Goal: Transaction & Acquisition: Download file/media

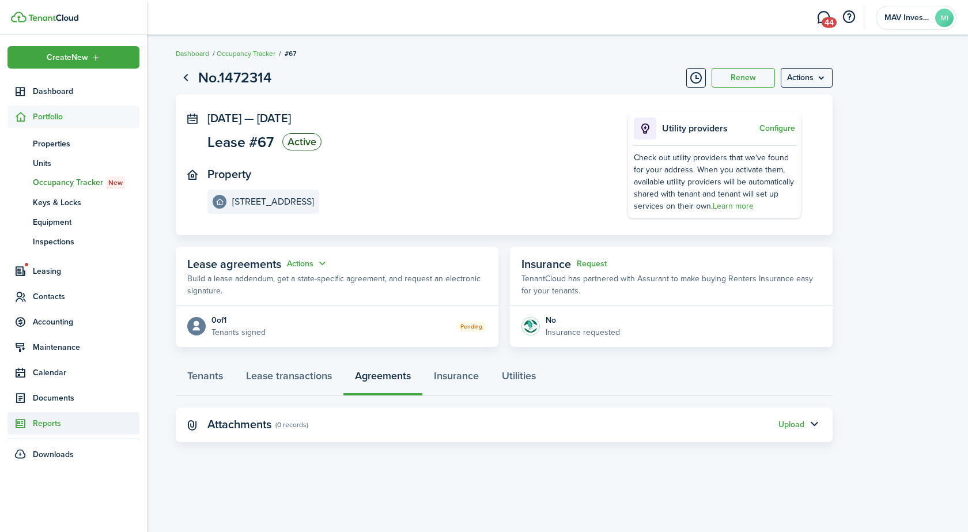
click at [54, 423] on span "Reports" at bounding box center [86, 423] width 107 height 12
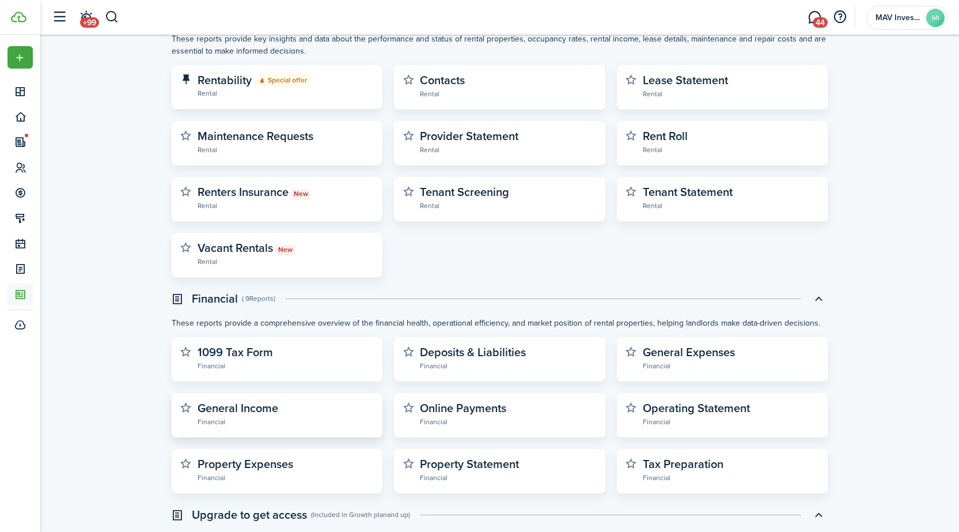
scroll to position [221, 0]
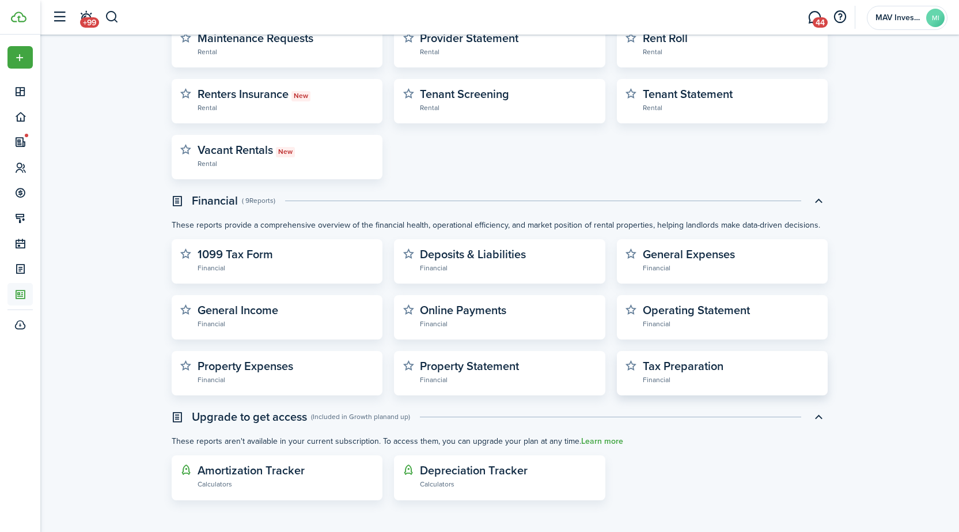
click at [656, 366] on widget-stats-description "Tax Preparation" at bounding box center [683, 365] width 81 height 17
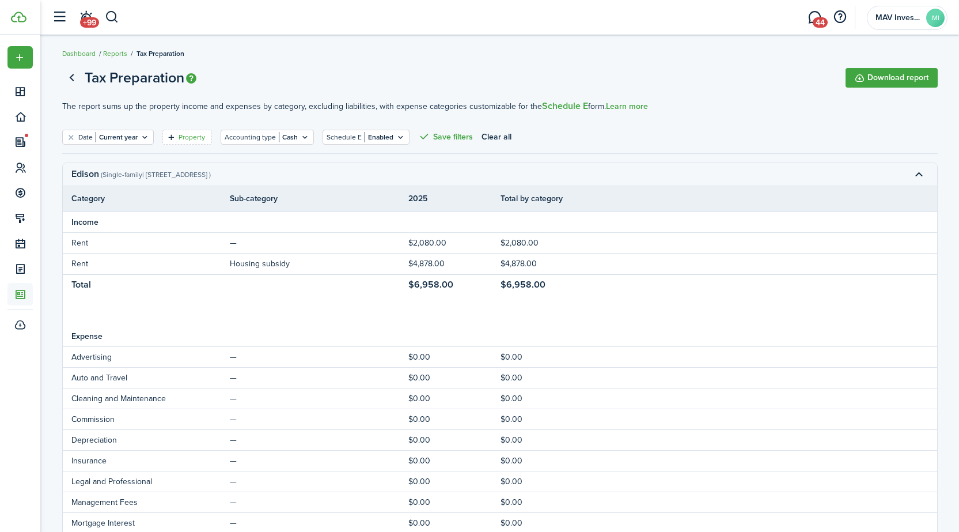
click at [196, 138] on filter-tag-label "Property" at bounding box center [192, 137] width 27 height 10
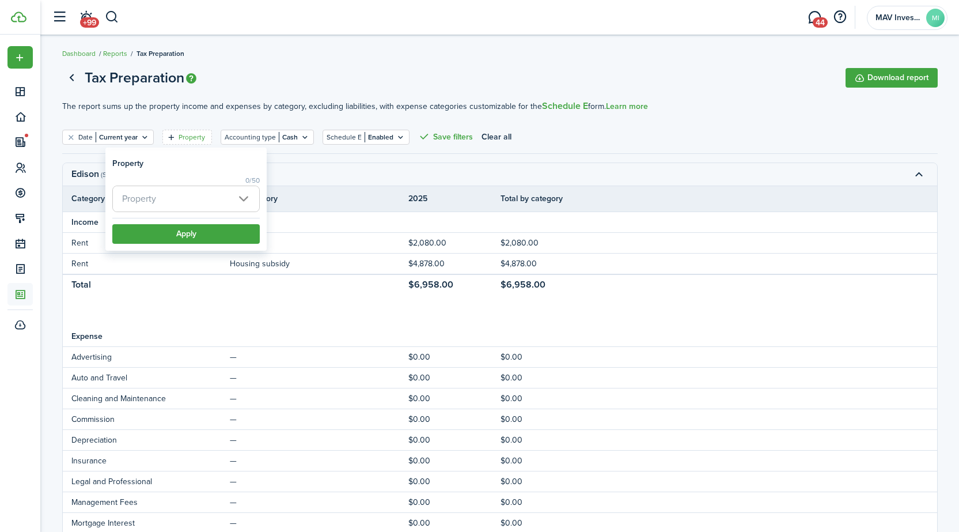
click at [194, 203] on span "Property" at bounding box center [186, 198] width 146 height 25
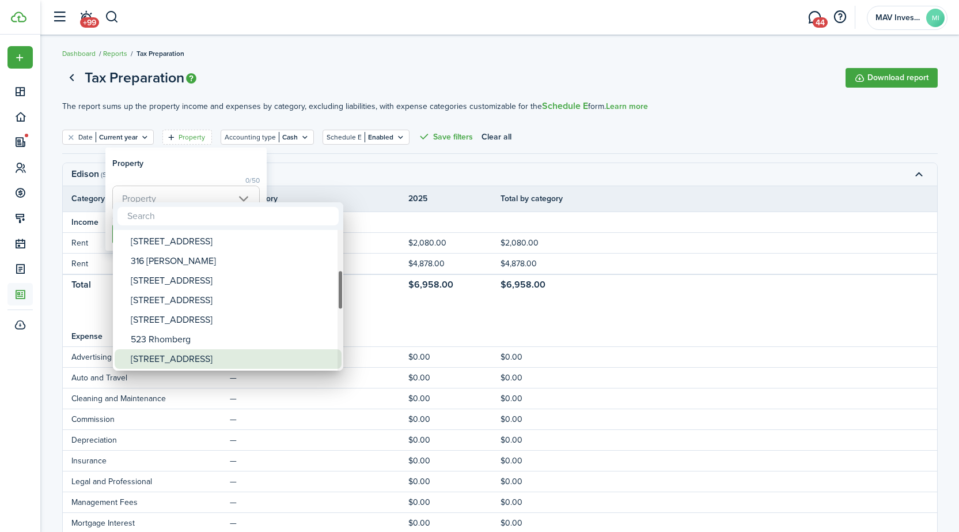
click at [190, 365] on div "[STREET_ADDRESS]" at bounding box center [233, 359] width 204 height 20
type input "[STREET_ADDRESS]"
click at [175, 356] on div "[STREET_ADDRESS]" at bounding box center [233, 359] width 204 height 20
click at [177, 357] on div "[STREET_ADDRESS]" at bounding box center [233, 359] width 204 height 20
type input "[STREET_ADDRESS]"
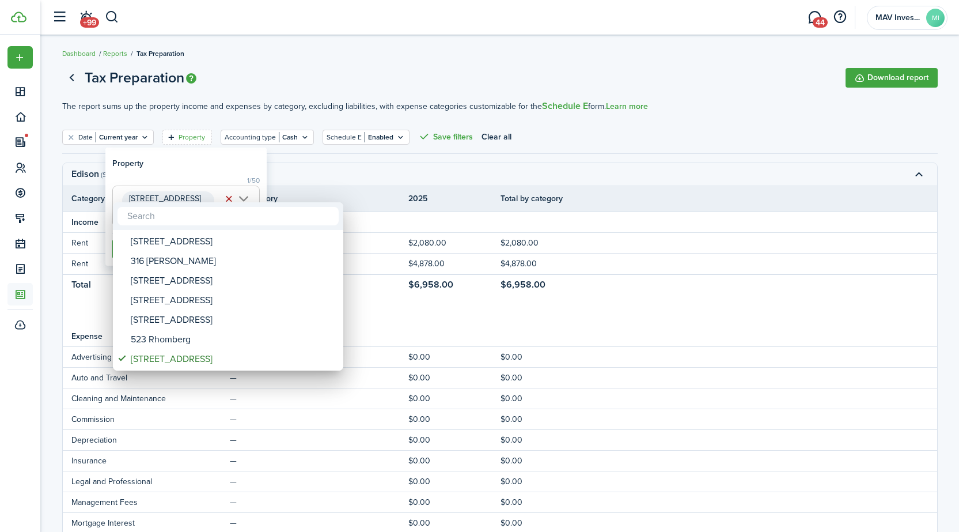
click at [246, 199] on div at bounding box center [480, 266] width 1144 height 716
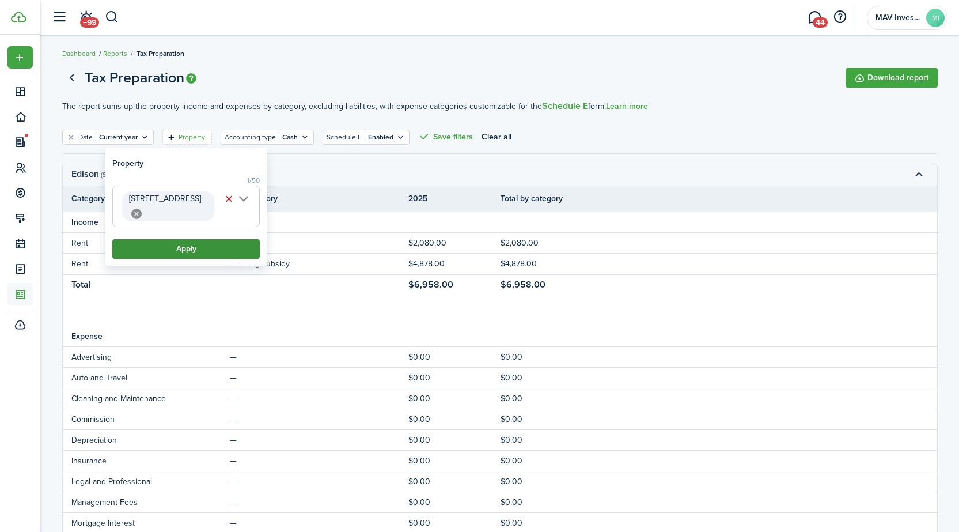
click at [234, 239] on button "Apply" at bounding box center [186, 249] width 148 height 20
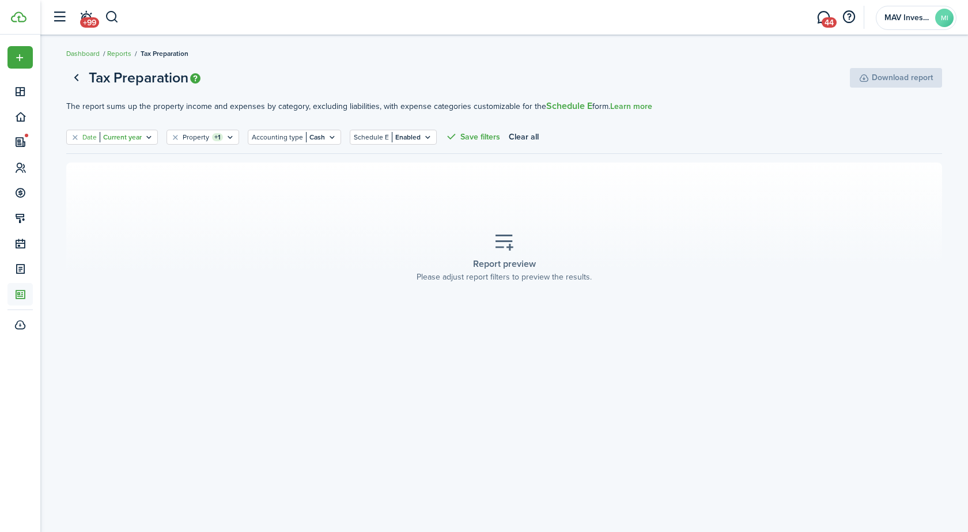
click at [148, 135] on icon "Open filter" at bounding box center [149, 137] width 10 height 9
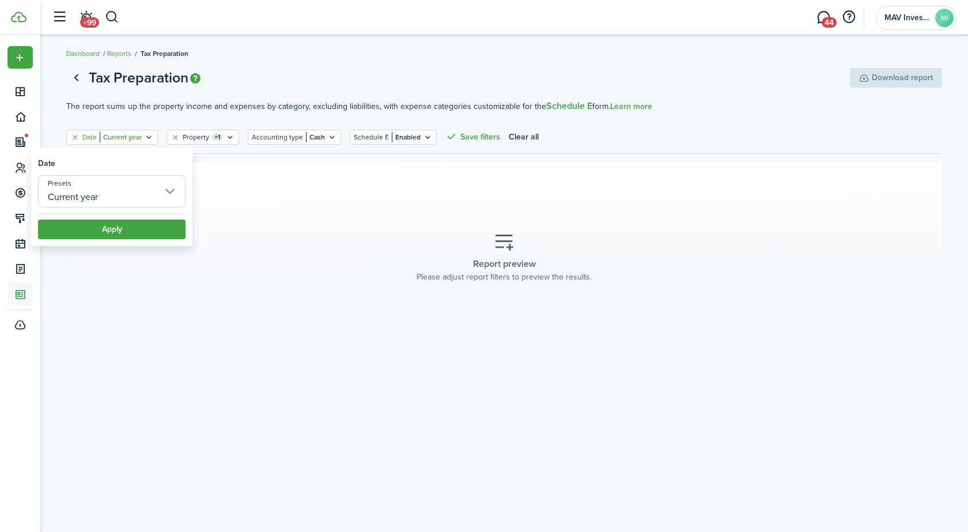
click at [136, 192] on input "Current year" at bounding box center [112, 191] width 148 height 32
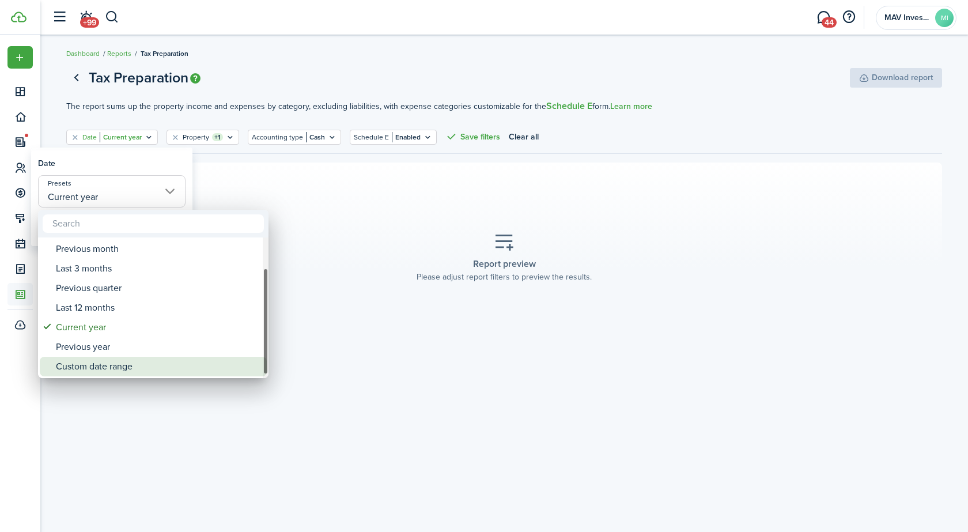
click at [125, 367] on div "Custom date range" at bounding box center [158, 367] width 204 height 20
type input "Custom date range"
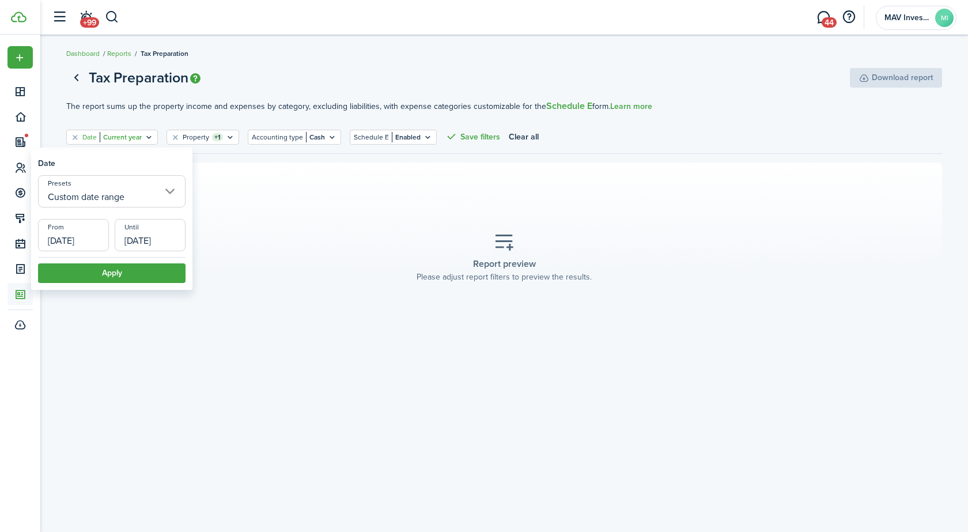
click at [93, 240] on input "[DATE]" at bounding box center [73, 235] width 71 height 32
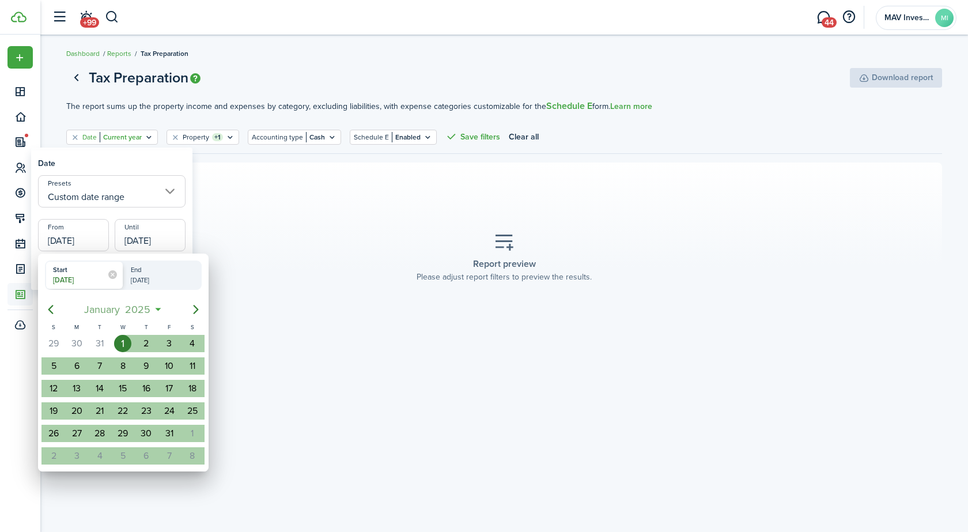
click at [116, 309] on span "January" at bounding box center [102, 309] width 41 height 21
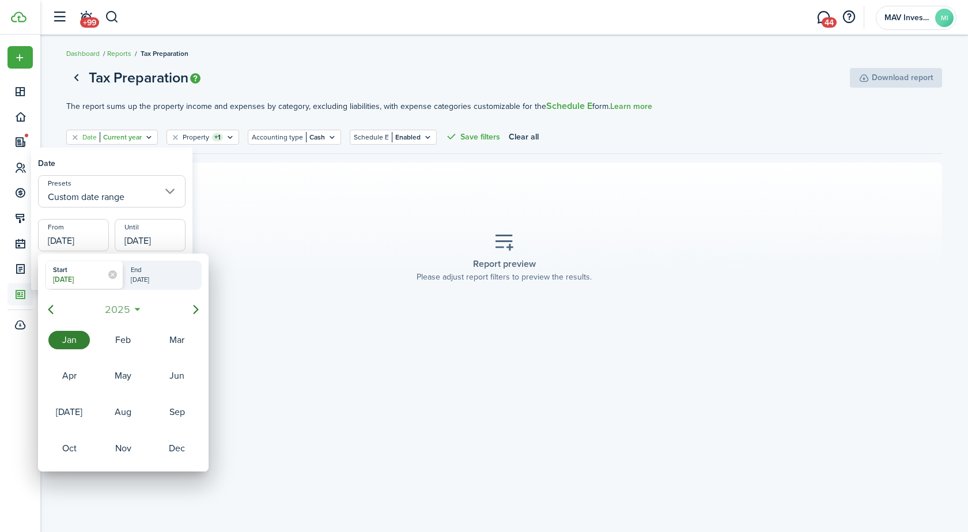
click at [119, 311] on span "2025" at bounding box center [117, 309] width 31 height 21
click at [75, 348] on div "2018" at bounding box center [68, 340] width 41 height 18
click at [70, 341] on div "Jan" at bounding box center [68, 340] width 41 height 18
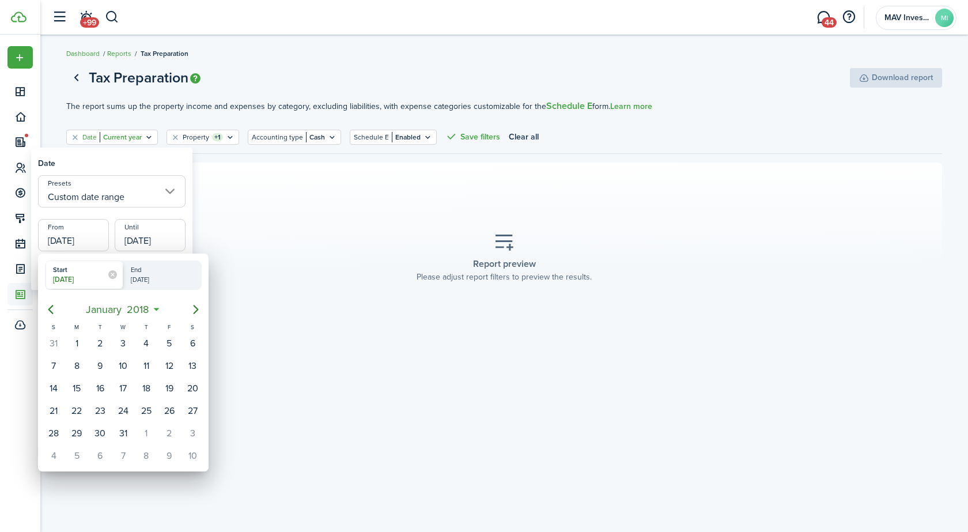
click at [151, 279] on div "[DATE]" at bounding box center [157, 282] width 61 height 14
click at [124, 279] on input "End [DATE]" at bounding box center [123, 275] width 1 height 28
radio input "true"
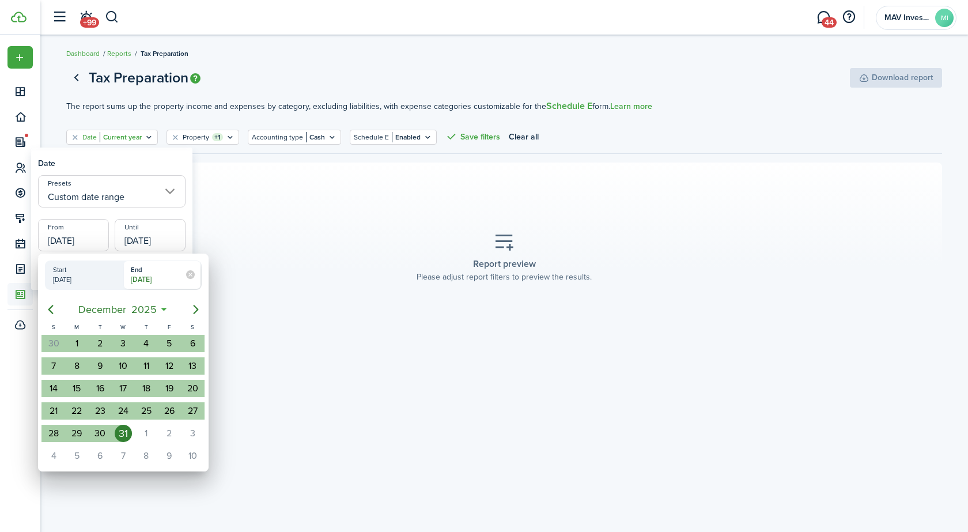
click at [151, 279] on div "[DATE]" at bounding box center [157, 282] width 61 height 14
click at [124, 279] on input "End [DATE]" at bounding box center [123, 275] width 1 height 28
click at [164, 216] on div at bounding box center [484, 266] width 1152 height 716
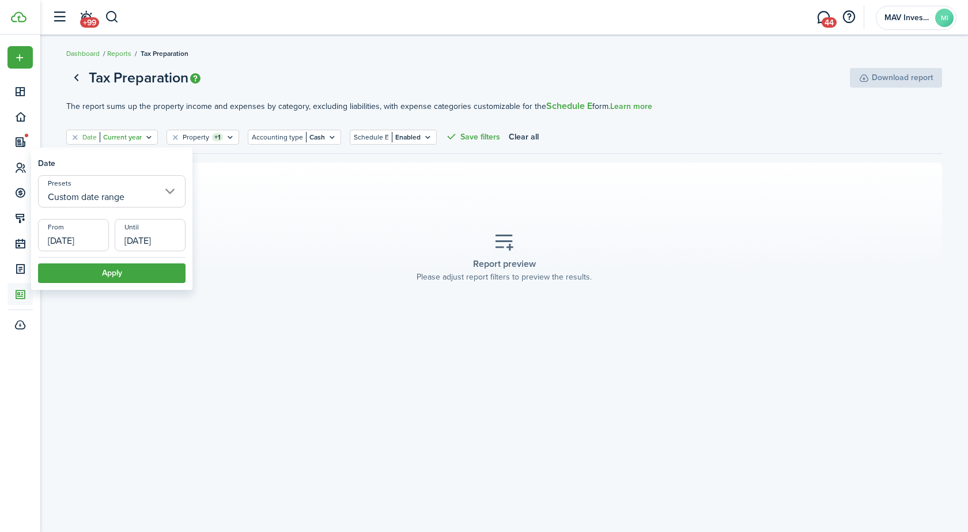
click at [146, 294] on section "Report preview Please adjust report filters to preview the results." at bounding box center [504, 257] width 876 height 190
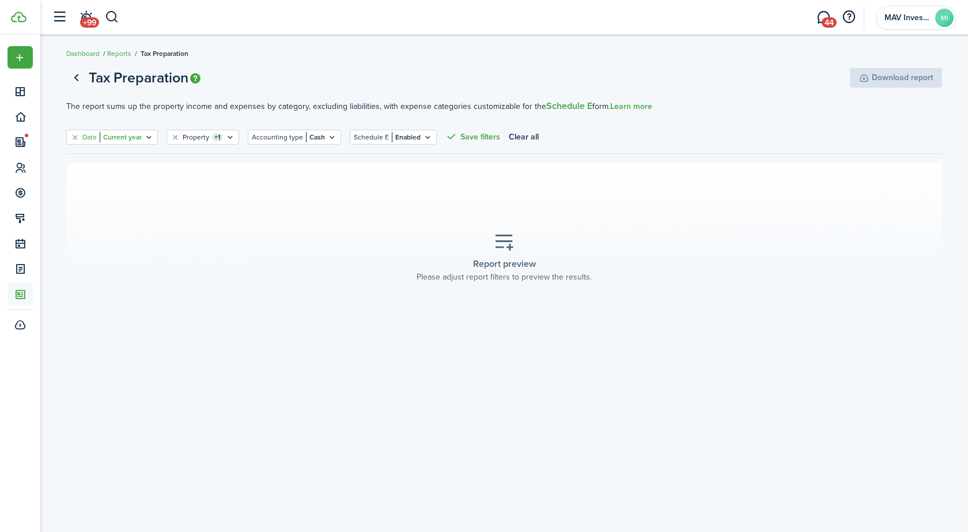
type input "Current year"
click at [145, 281] on section "Report preview Please adjust report filters to preview the results." at bounding box center [504, 257] width 876 height 190
click at [124, 137] on filter-tag-value "Current year" at bounding box center [121, 137] width 42 height 10
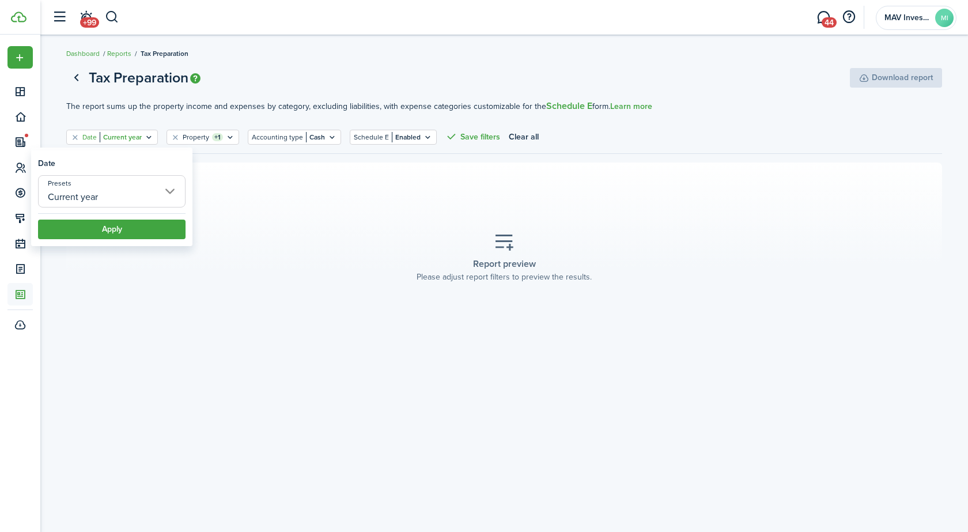
click at [124, 188] on input "Current year" at bounding box center [112, 191] width 148 height 32
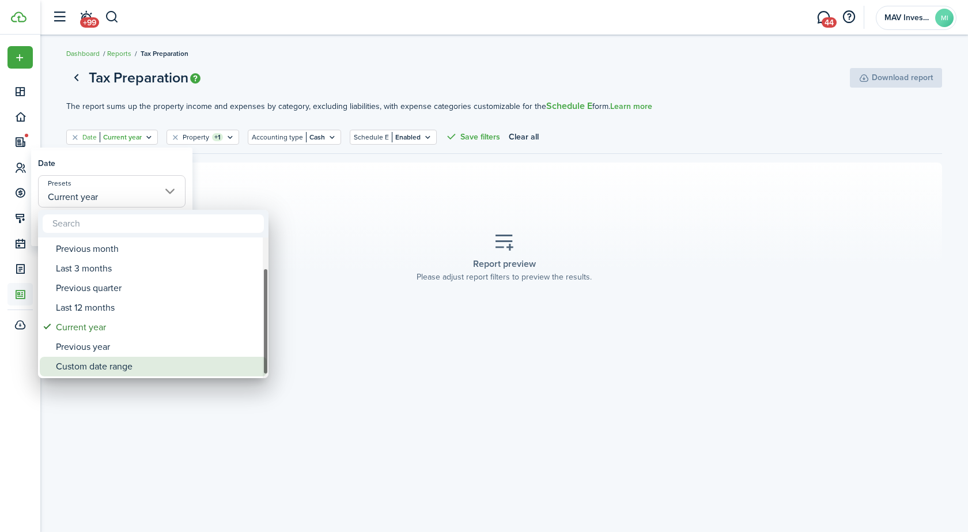
click at [113, 372] on div "Custom date range" at bounding box center [158, 367] width 204 height 20
type input "Custom date range"
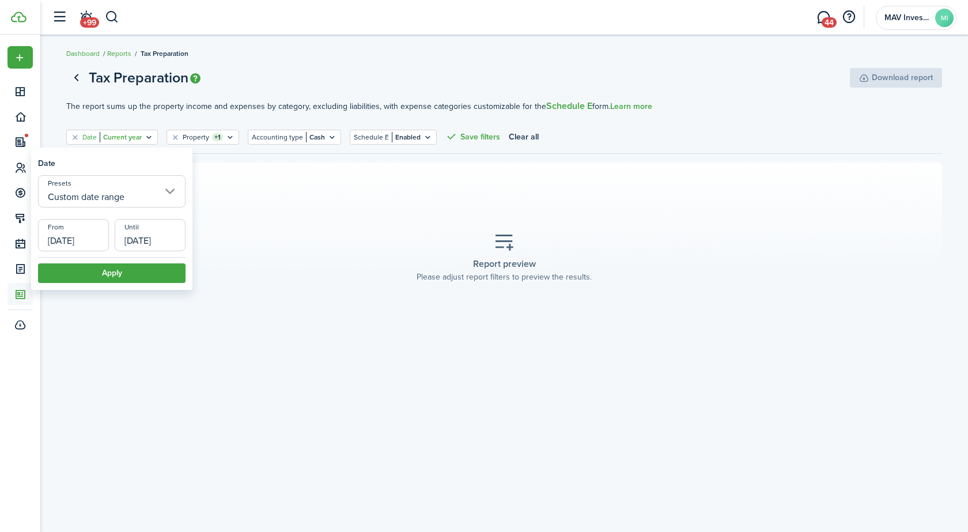
click at [77, 235] on input "[DATE]" at bounding box center [73, 235] width 71 height 32
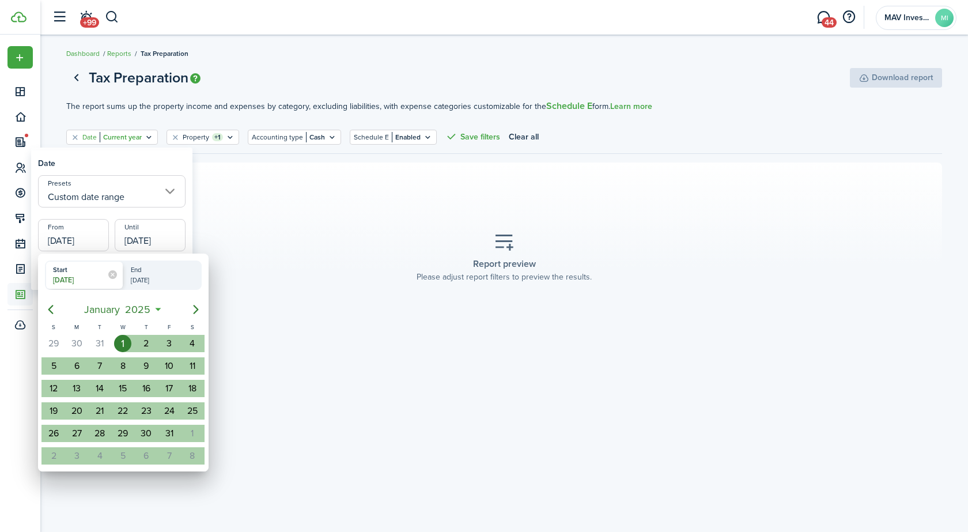
click at [88, 240] on div at bounding box center [484, 266] width 1152 height 716
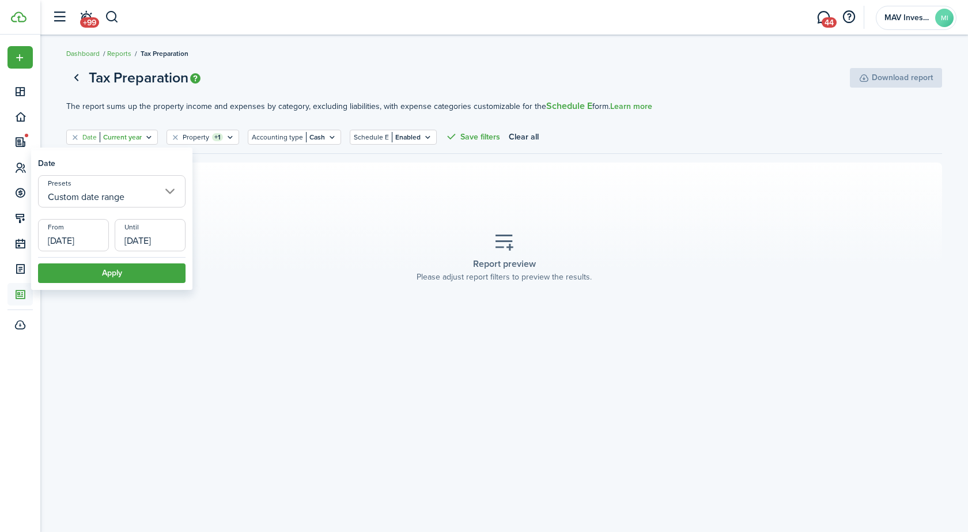
click at [93, 241] on input "[DATE]" at bounding box center [73, 235] width 71 height 32
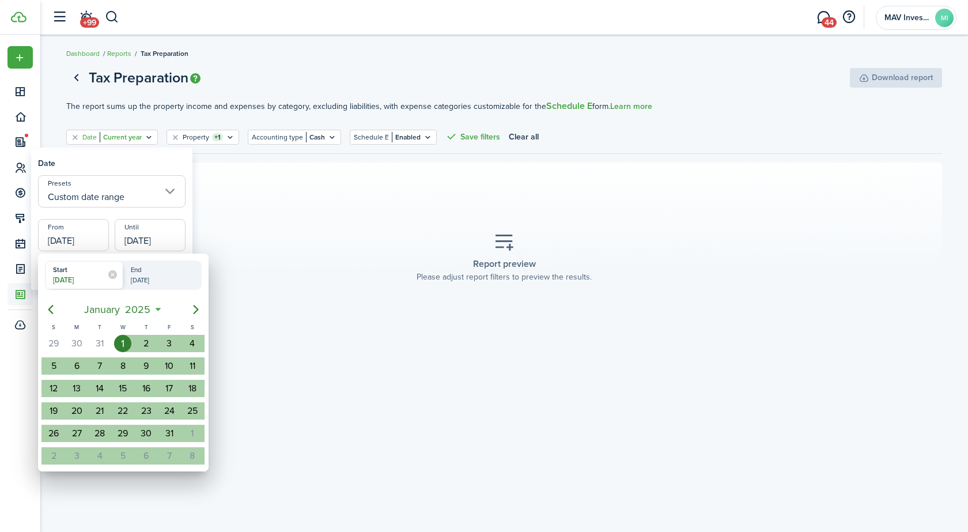
click at [89, 241] on div at bounding box center [484, 266] width 1152 height 716
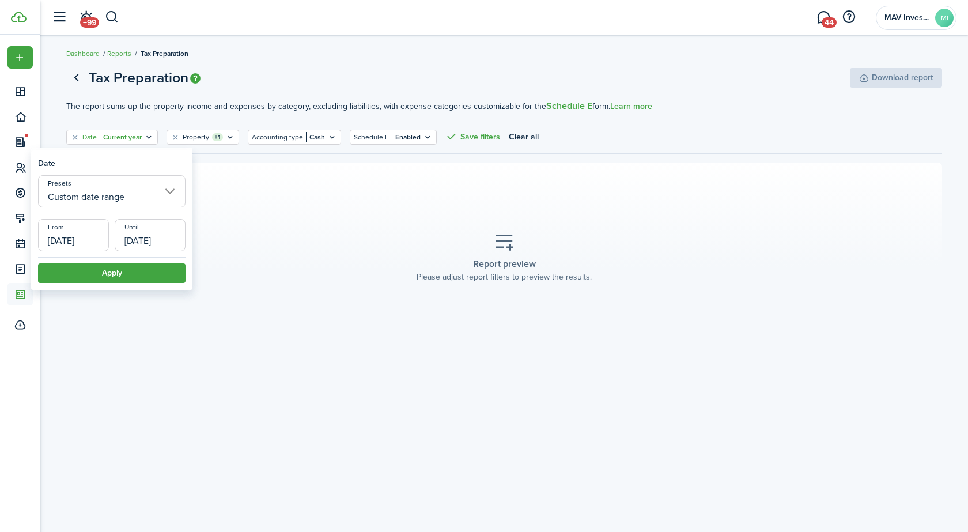
click at [89, 241] on input "[DATE]" at bounding box center [73, 235] width 71 height 32
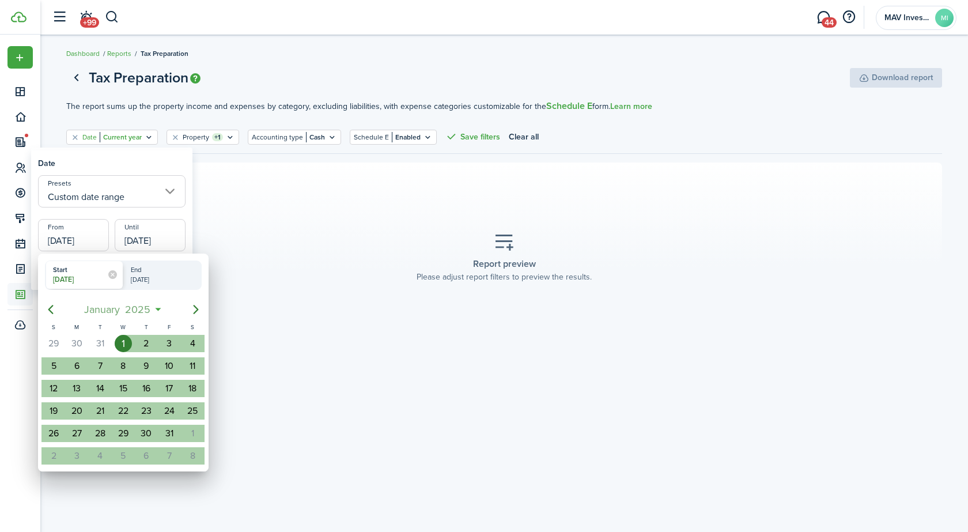
click at [119, 318] on span "January" at bounding box center [102, 309] width 41 height 21
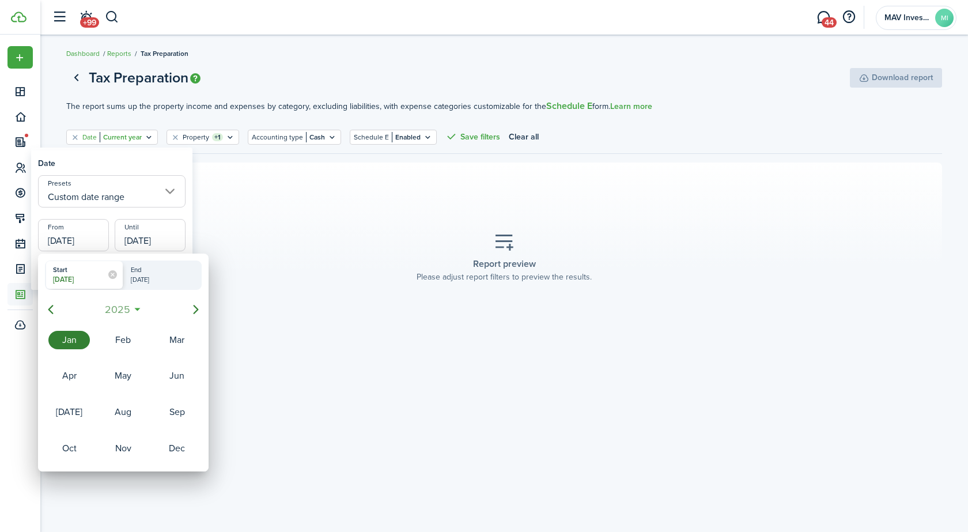
click at [124, 310] on span "2025" at bounding box center [117, 309] width 31 height 21
click at [71, 348] on div "2018" at bounding box center [68, 340] width 41 height 18
click at [141, 240] on div at bounding box center [484, 266] width 1152 height 716
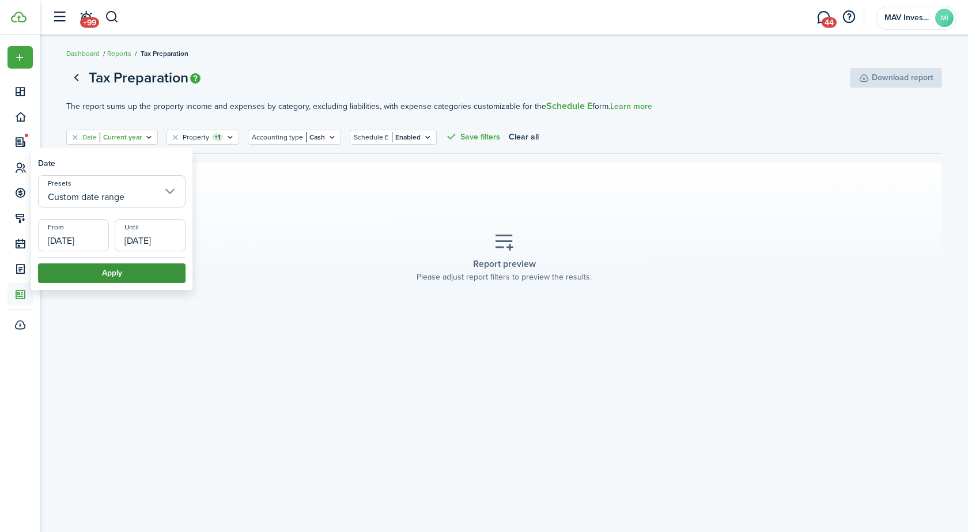
click at [120, 279] on button "Apply" at bounding box center [112, 273] width 148 height 20
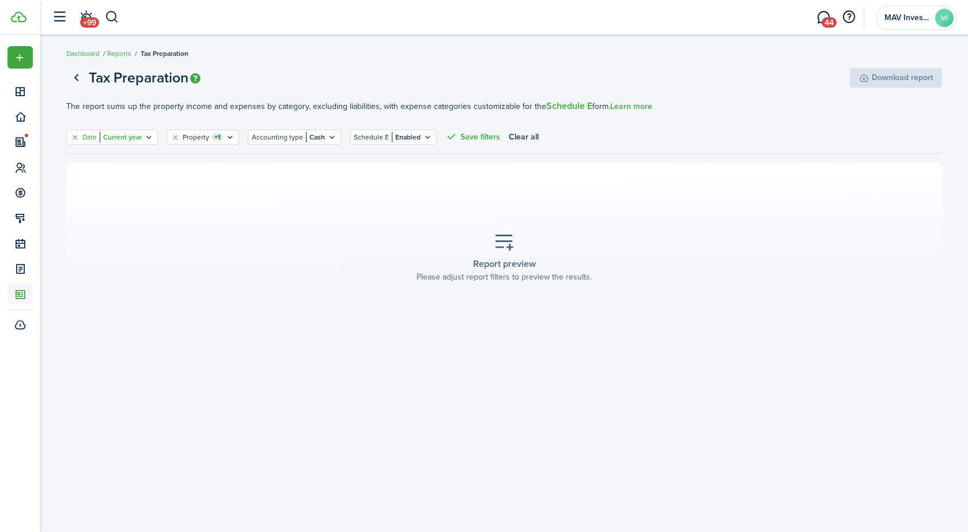
click at [125, 136] on filter-tag-value "Current year" at bounding box center [121, 137] width 42 height 10
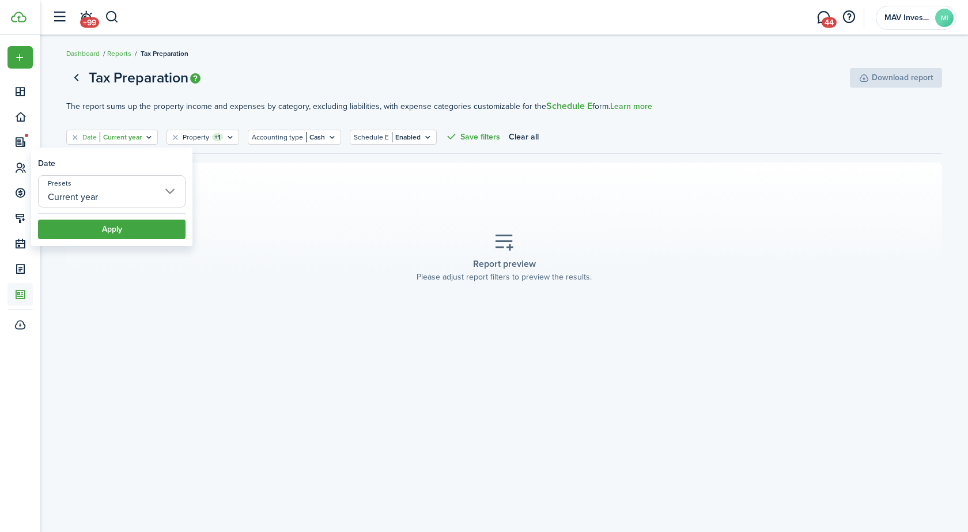
click at [95, 194] on input "Current year" at bounding box center [112, 191] width 148 height 32
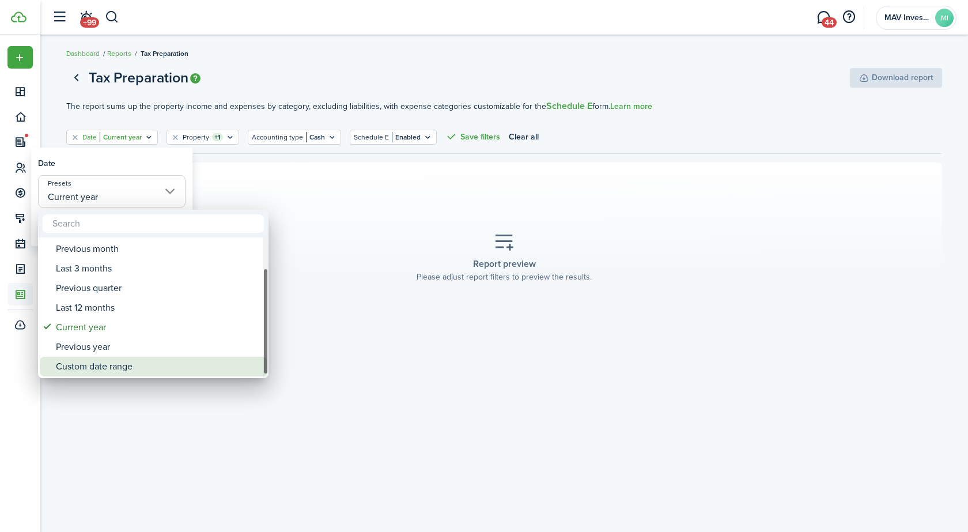
click at [90, 369] on div "Custom date range" at bounding box center [158, 367] width 204 height 20
type input "Custom date range"
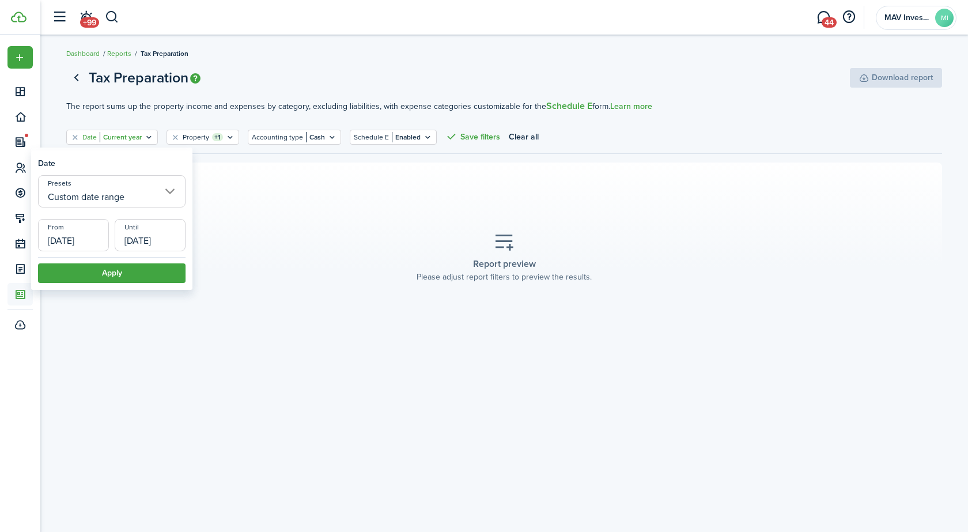
click at [87, 233] on input "[DATE]" at bounding box center [73, 235] width 71 height 32
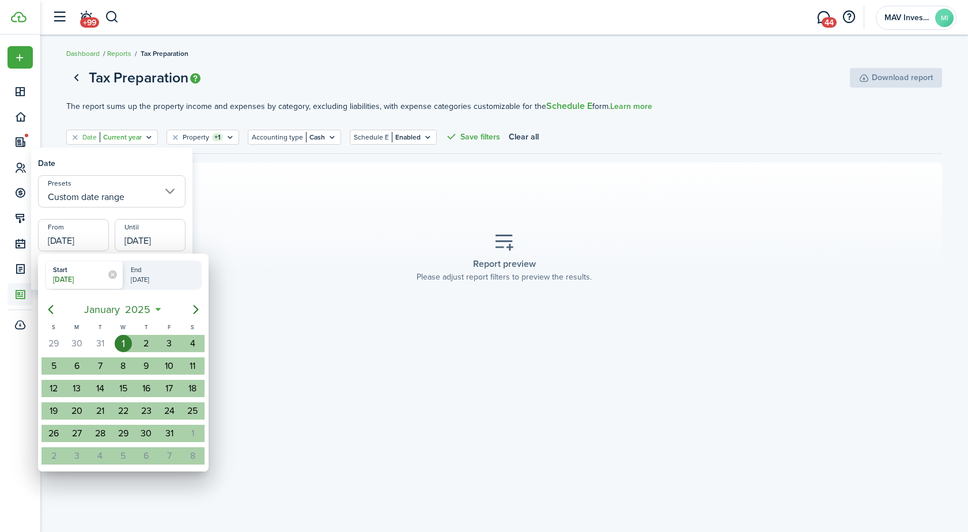
click at [120, 298] on div "[DATE]" at bounding box center [123, 309] width 171 height 25
click at [124, 306] on span "2025" at bounding box center [138, 309] width 31 height 21
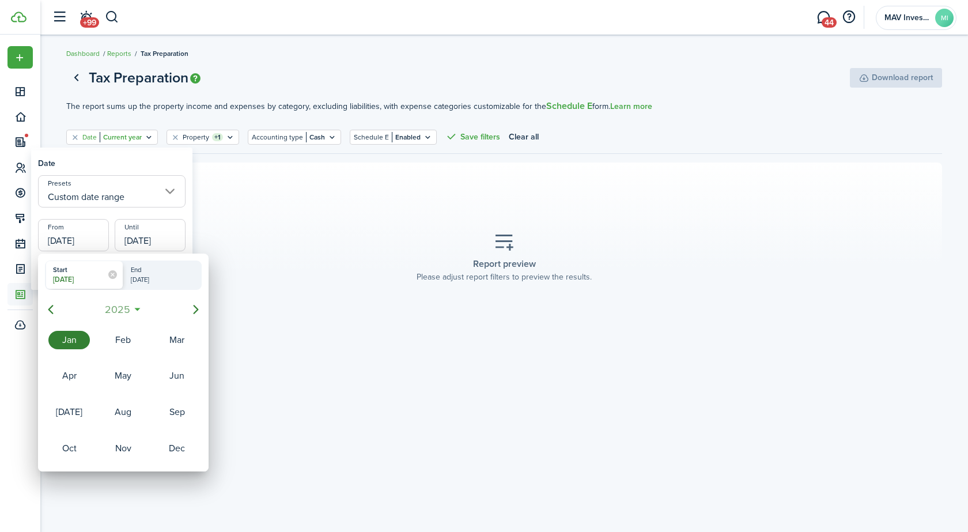
click at [121, 305] on span "2025" at bounding box center [117, 309] width 31 height 21
click at [72, 342] on div "2018" at bounding box center [68, 340] width 41 height 18
click at [71, 346] on div "Jan" at bounding box center [68, 340] width 41 height 18
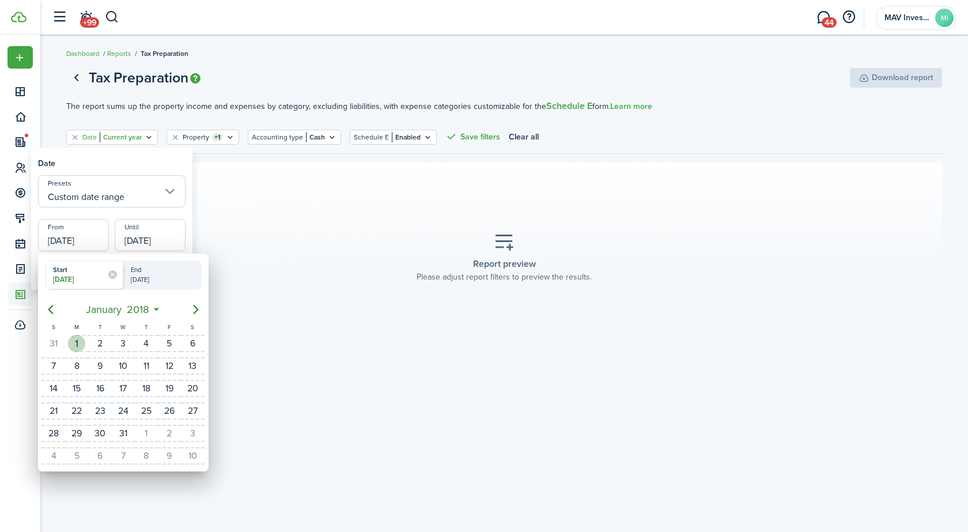
click at [78, 340] on div "1" at bounding box center [76, 343] width 17 height 17
type input "[DATE]"
radio input "false"
radio input "true"
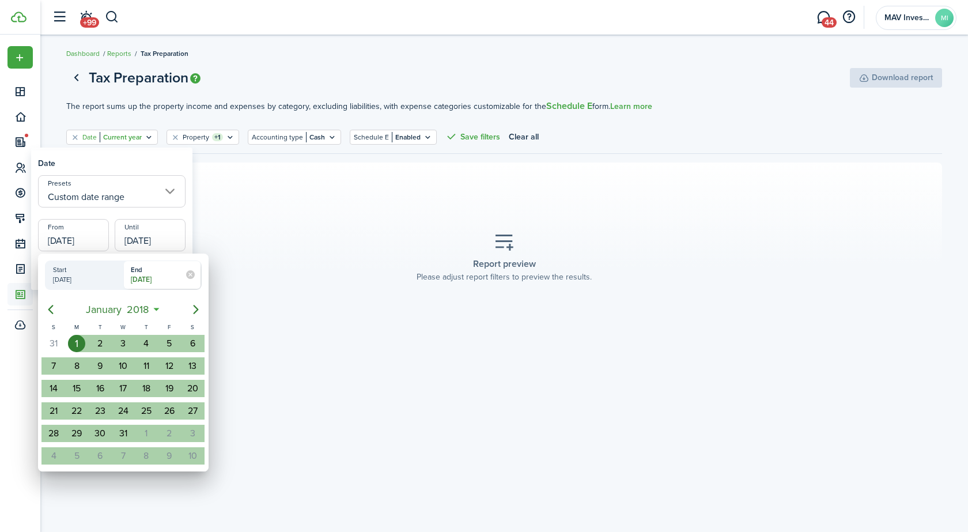
click at [164, 213] on div at bounding box center [484, 266] width 1152 height 716
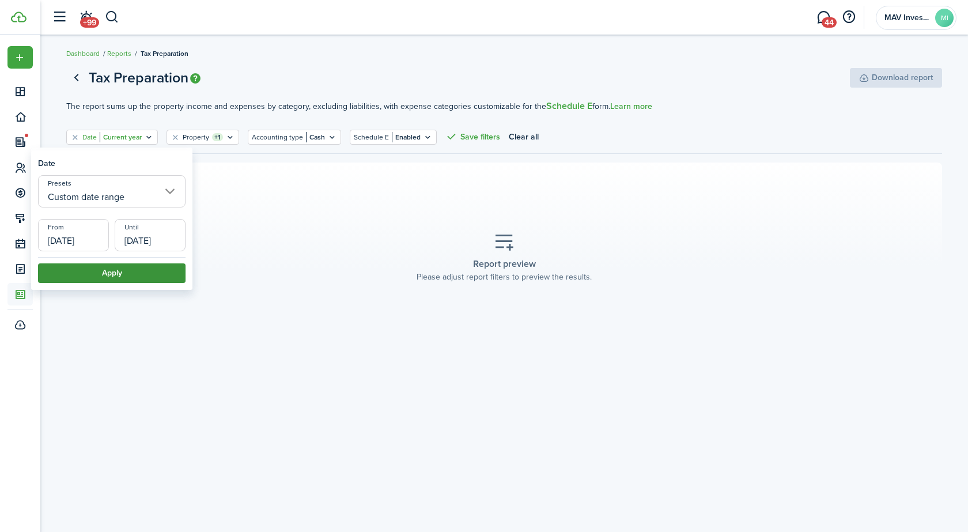
click at [115, 273] on button "Apply" at bounding box center [112, 273] width 148 height 20
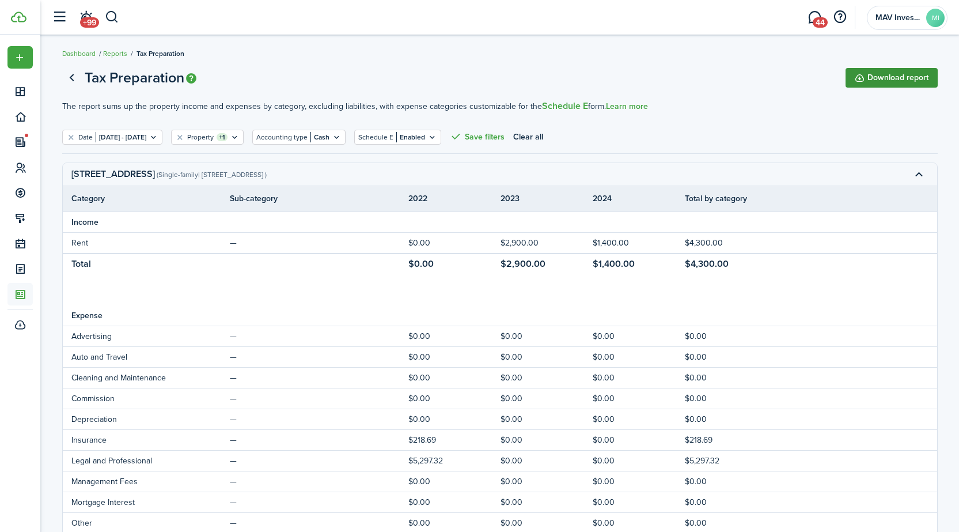
click at [876, 76] on button "Download report" at bounding box center [892, 78] width 92 height 20
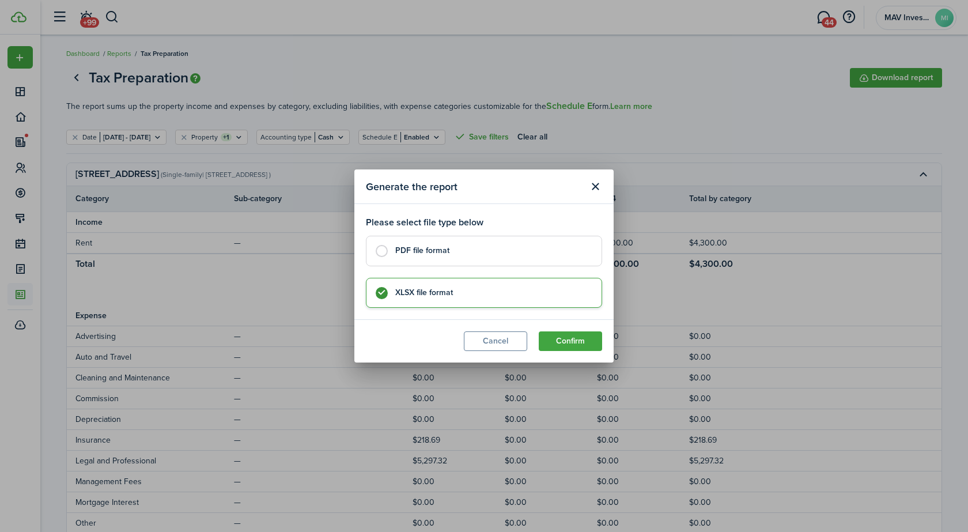
click at [449, 254] on control-radio-card-title "PDF file format" at bounding box center [492, 251] width 195 height 12
radio input "true"
click at [556, 340] on button "Confirm" at bounding box center [570, 341] width 63 height 20
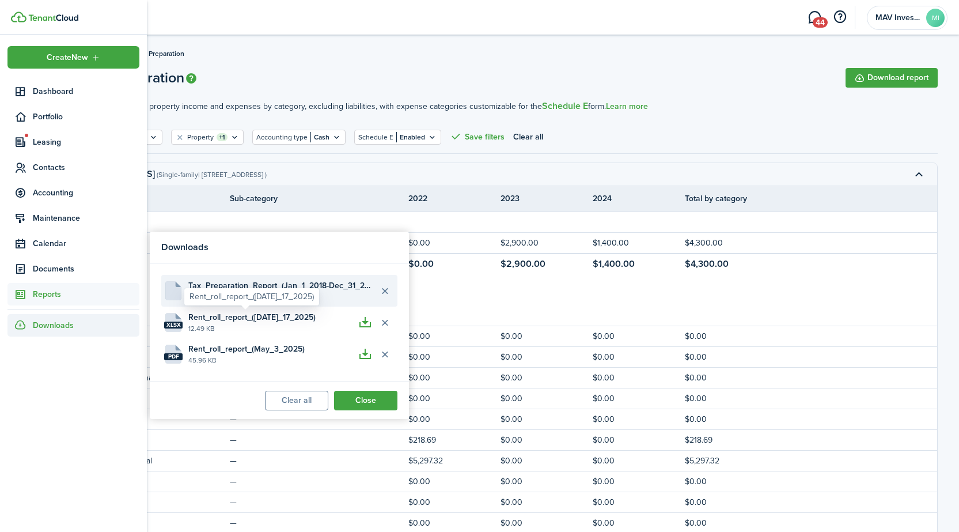
click at [274, 286] on span "Tax_Preparation_Report_(Jan_1_2018-Dec_31_2025)" at bounding box center [281, 285] width 187 height 12
click at [341, 291] on span "Tax_Preparation_Report_(Jan_1_2018-Dec_31_2025)" at bounding box center [281, 285] width 187 height 12
click at [311, 294] on file-description "Downloading 0%" at bounding box center [281, 297] width 187 height 10
click at [305, 296] on file-description "Downloading 0%" at bounding box center [281, 297] width 187 height 10
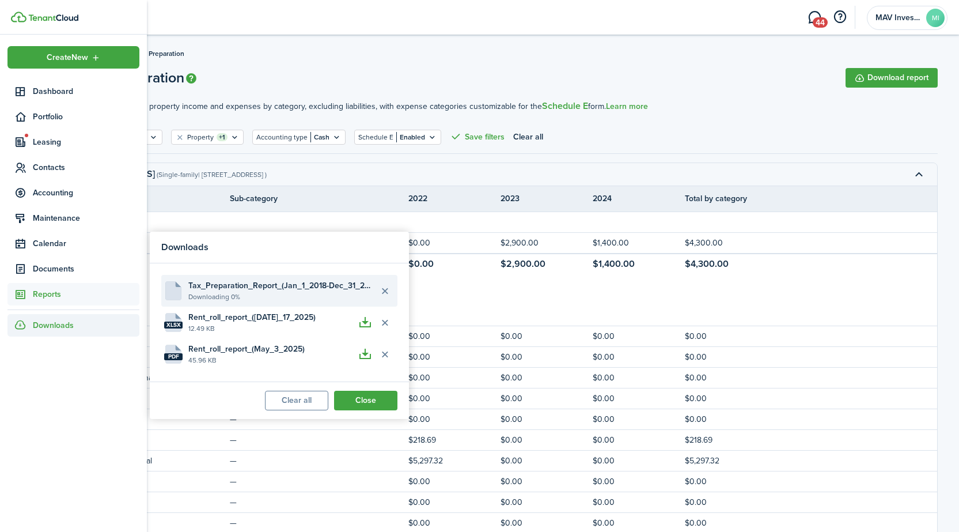
click at [305, 297] on file-description "Downloading 0%" at bounding box center [281, 297] width 187 height 10
click at [274, 285] on span "Tax_Preparation_Report_(Jan_1_2018-Dec_31_2025)" at bounding box center [281, 285] width 187 height 12
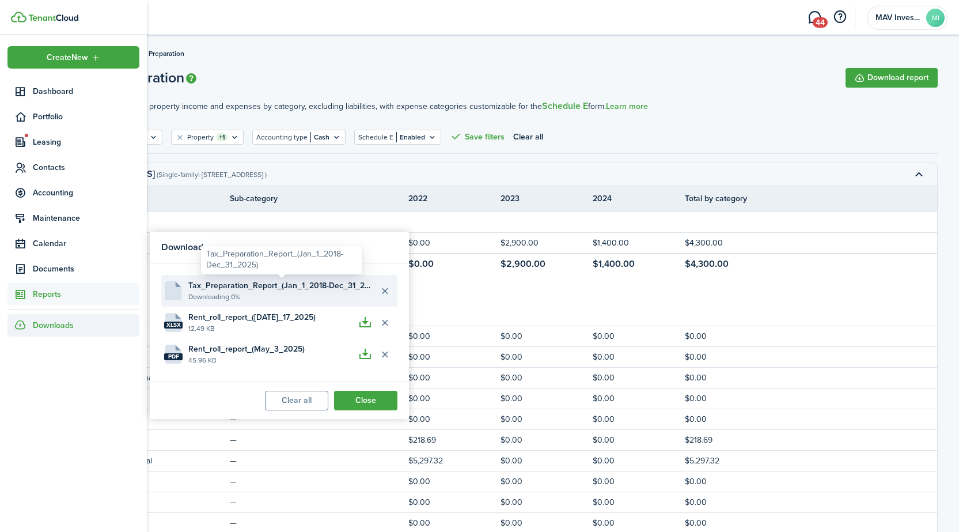
click at [274, 285] on span "Tax_Preparation_Report_(Jan_1_2018-Dec_31_2025)" at bounding box center [281, 285] width 187 height 12
click at [384, 289] on button "Delete file" at bounding box center [385, 291] width 20 height 20
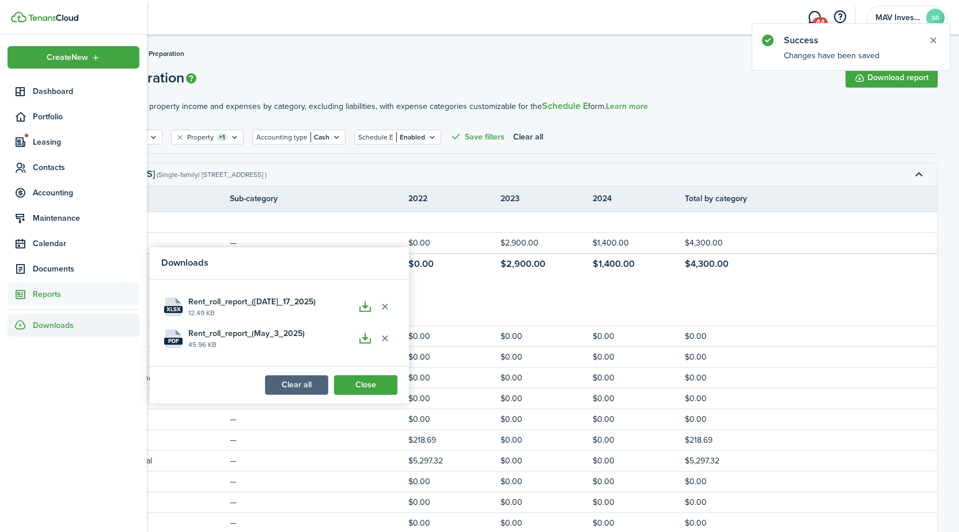
click at [297, 386] on button "Clear all" at bounding box center [296, 385] width 63 height 20
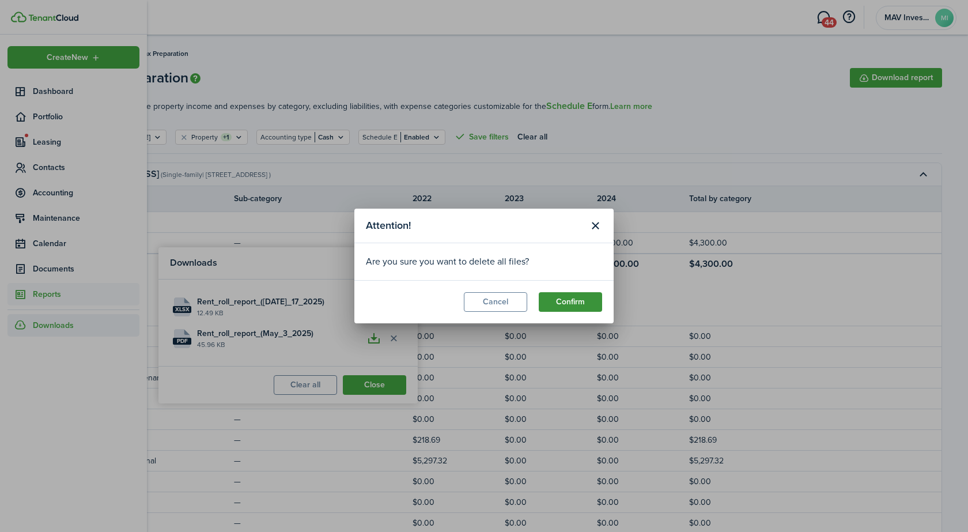
click at [560, 306] on button "Confirm" at bounding box center [570, 302] width 63 height 20
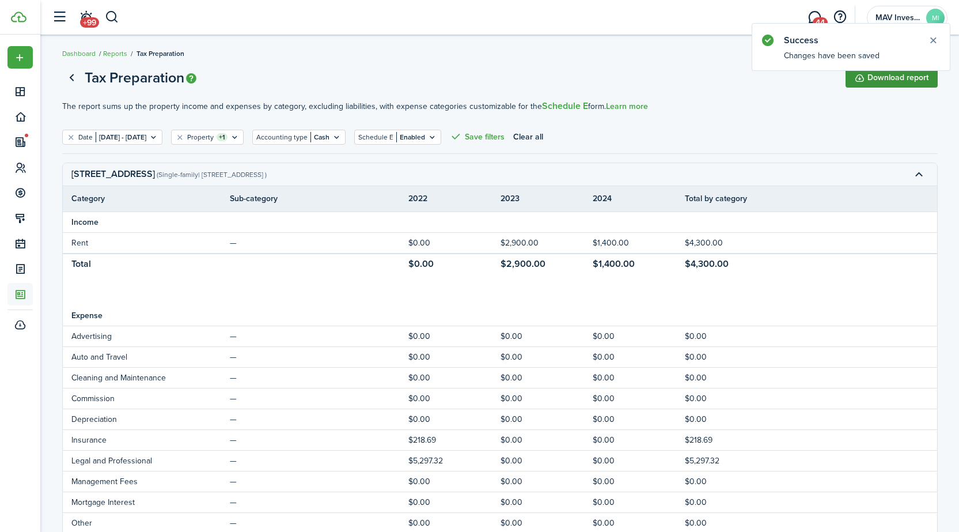
click at [895, 81] on button "Download report" at bounding box center [892, 78] width 92 height 20
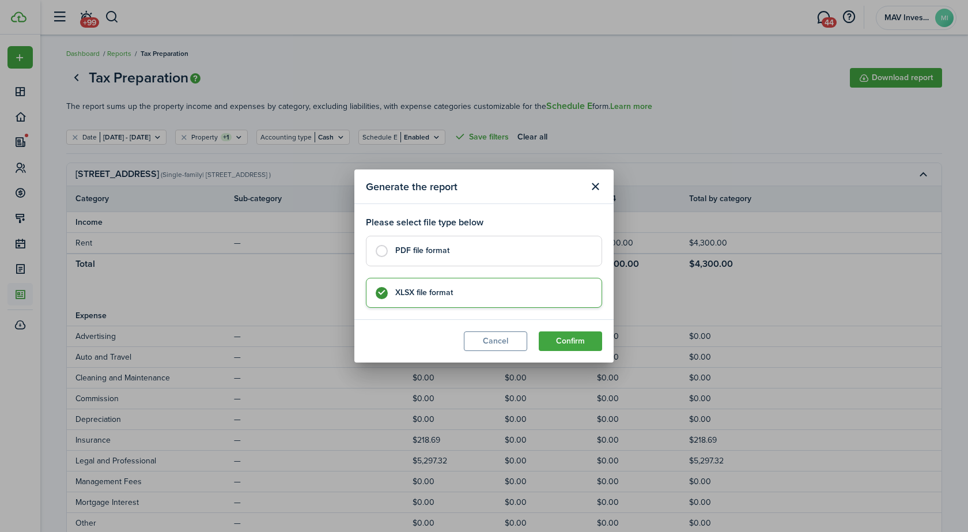
click at [455, 248] on control-radio-card-title "PDF file format" at bounding box center [492, 251] width 195 height 12
radio input "true"
click at [569, 345] on button "Confirm" at bounding box center [570, 341] width 63 height 20
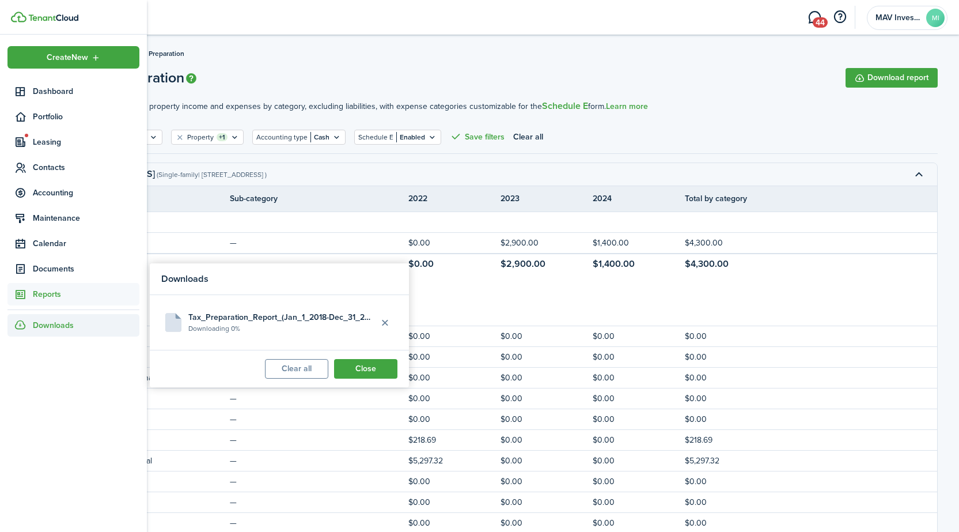
click at [64, 323] on span "Downloads" at bounding box center [53, 325] width 41 height 12
click at [62, 322] on span "Downloads" at bounding box center [53, 325] width 41 height 12
click at [372, 376] on button "Close" at bounding box center [365, 369] width 63 height 20
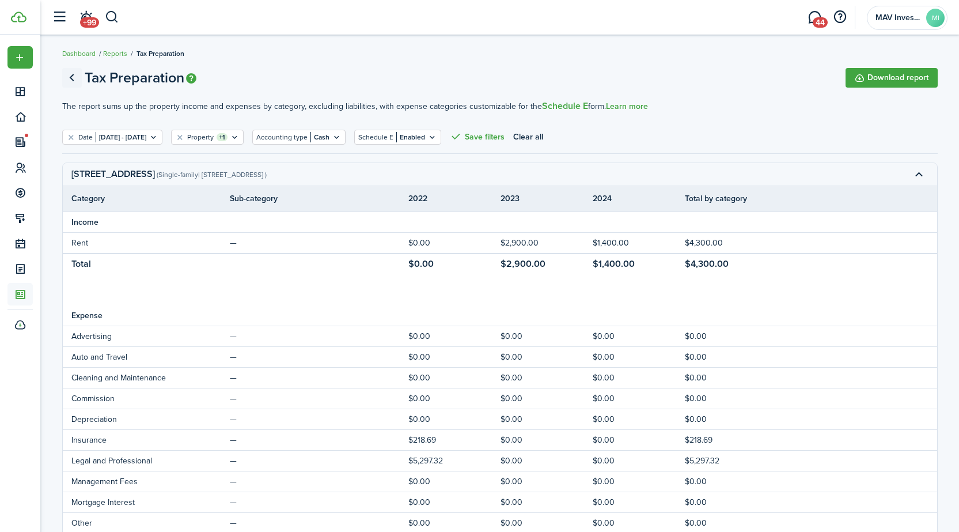
click at [73, 78] on link "Go back" at bounding box center [72, 78] width 20 height 20
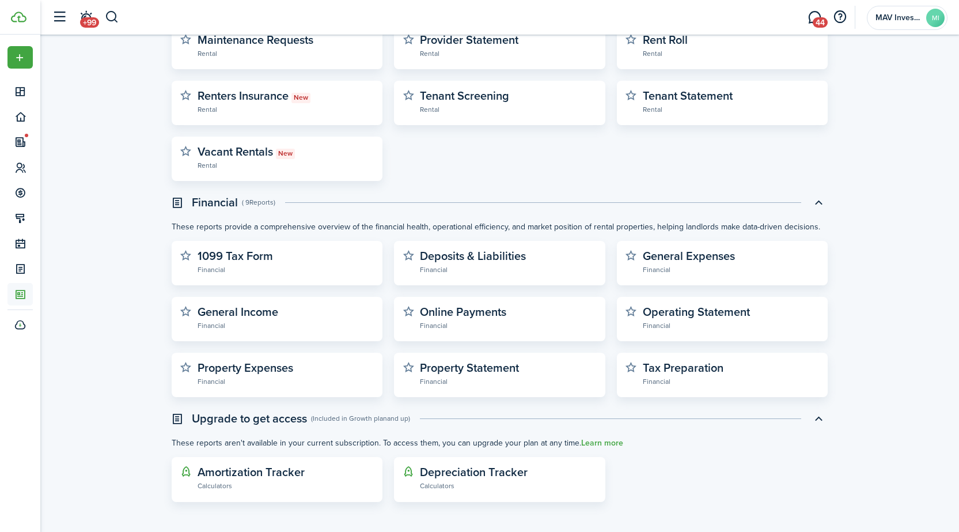
scroll to position [221, 0]
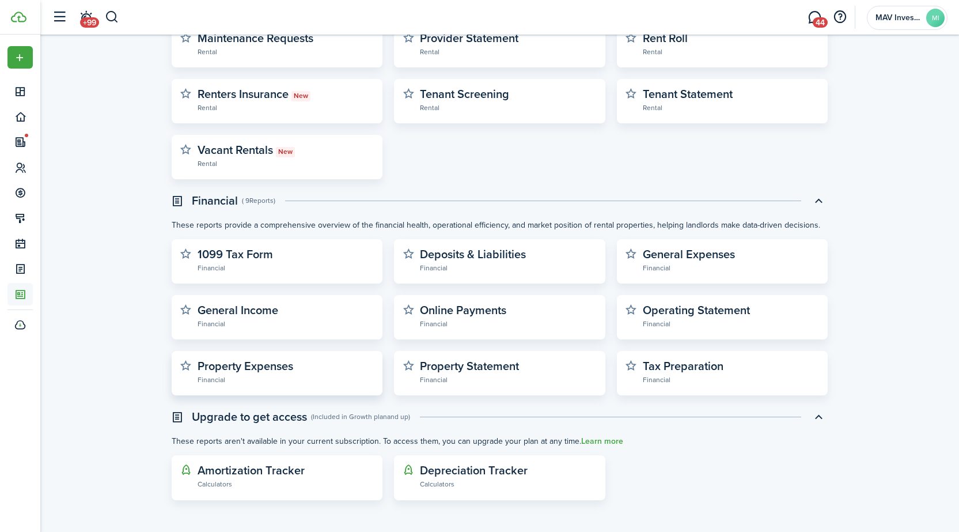
click at [254, 373] on widget-stats-description "Property Expenses" at bounding box center [246, 365] width 96 height 17
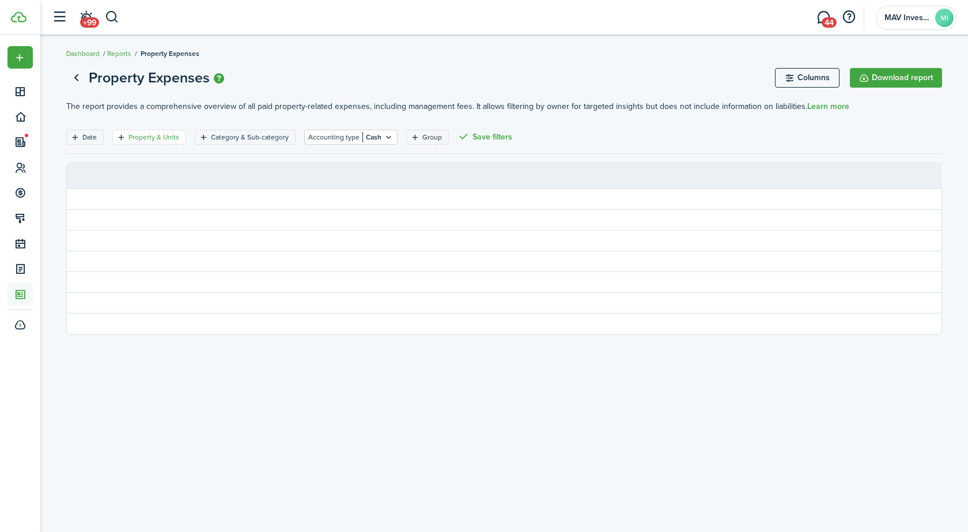
click at [148, 139] on filter-tag-label "Property & Units" at bounding box center [154, 137] width 51 height 10
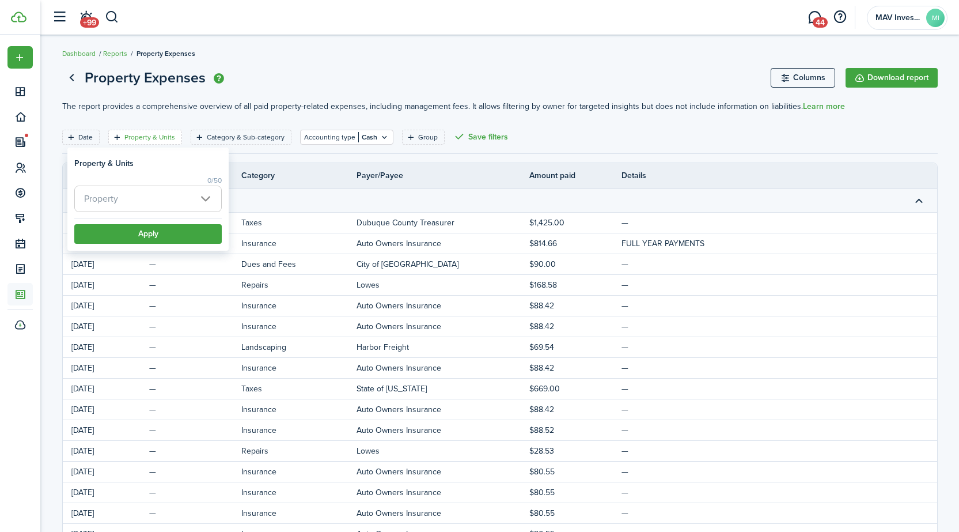
click at [124, 194] on span "Property" at bounding box center [148, 198] width 146 height 25
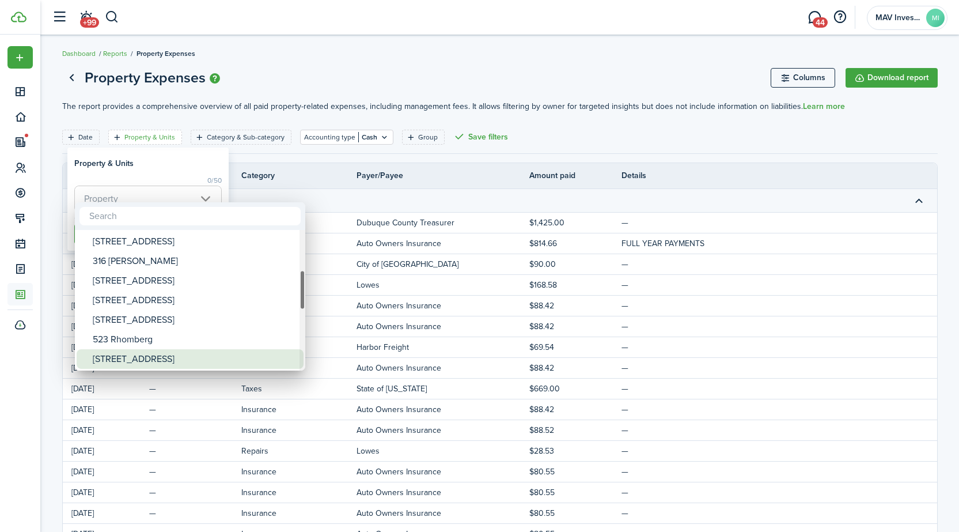
click at [154, 362] on div "[STREET_ADDRESS]" at bounding box center [195, 359] width 204 height 20
type input "[STREET_ADDRESS]"
click at [179, 168] on div at bounding box center [480, 266] width 1144 height 716
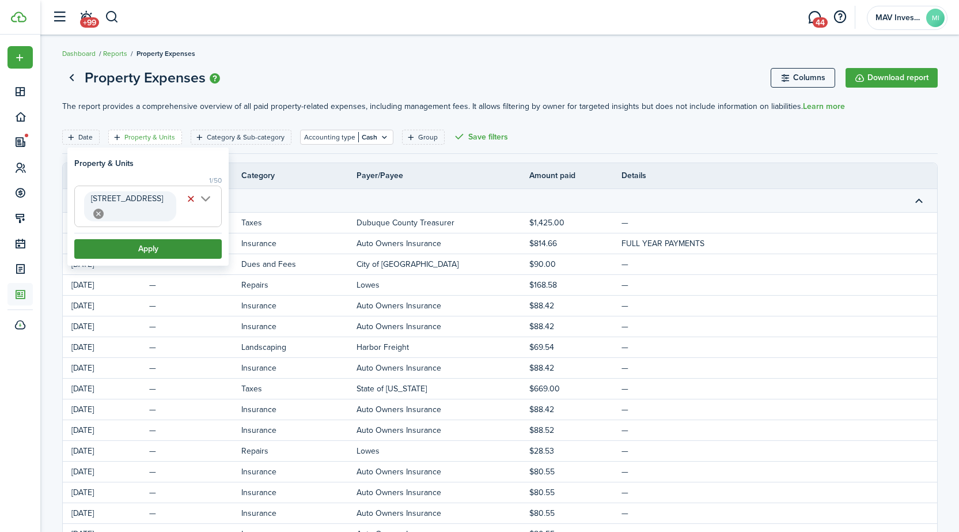
click at [162, 239] on button "Apply" at bounding box center [148, 249] width 148 height 20
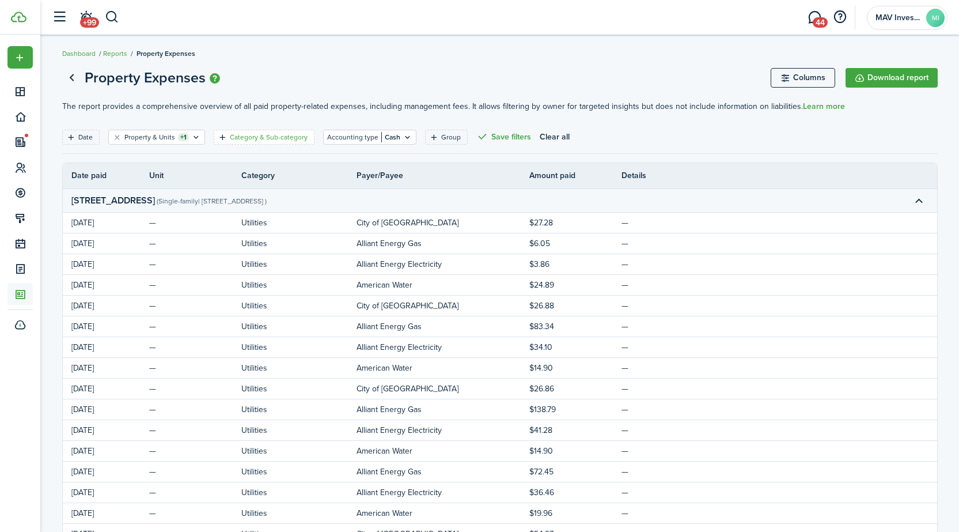
click at [269, 137] on filter-tag-label "Category & Sub-category" at bounding box center [269, 137] width 78 height 10
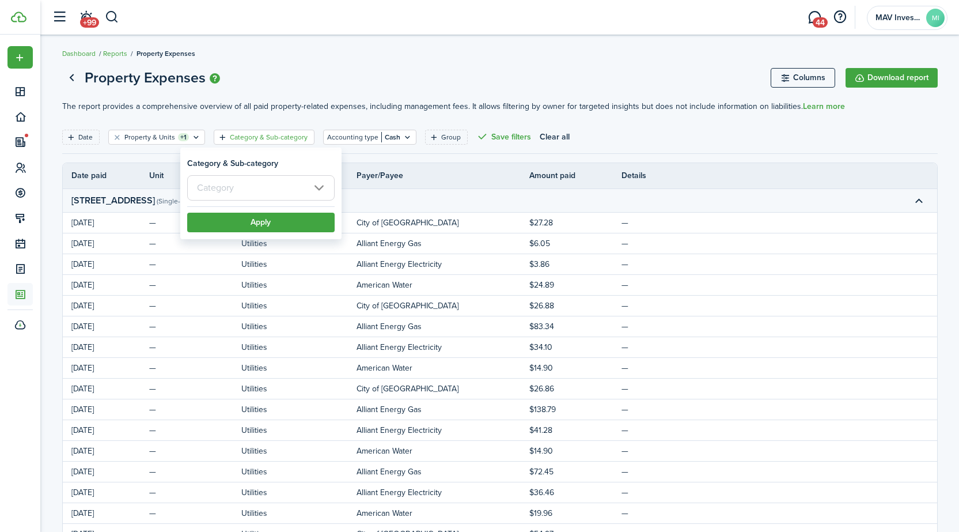
click at [256, 182] on input "text" at bounding box center [261, 187] width 148 height 25
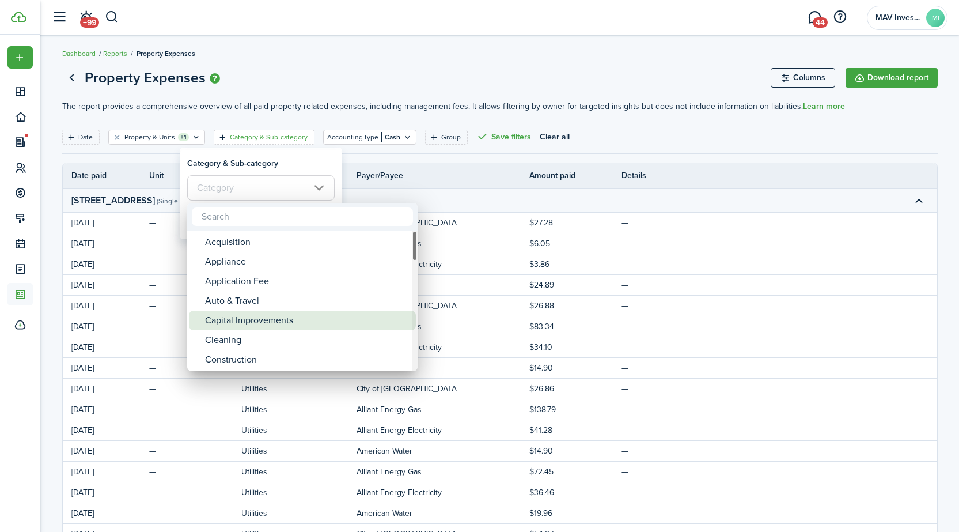
click at [266, 326] on div "Capital Improvements" at bounding box center [307, 321] width 204 height 20
type input "Capital Improvements"
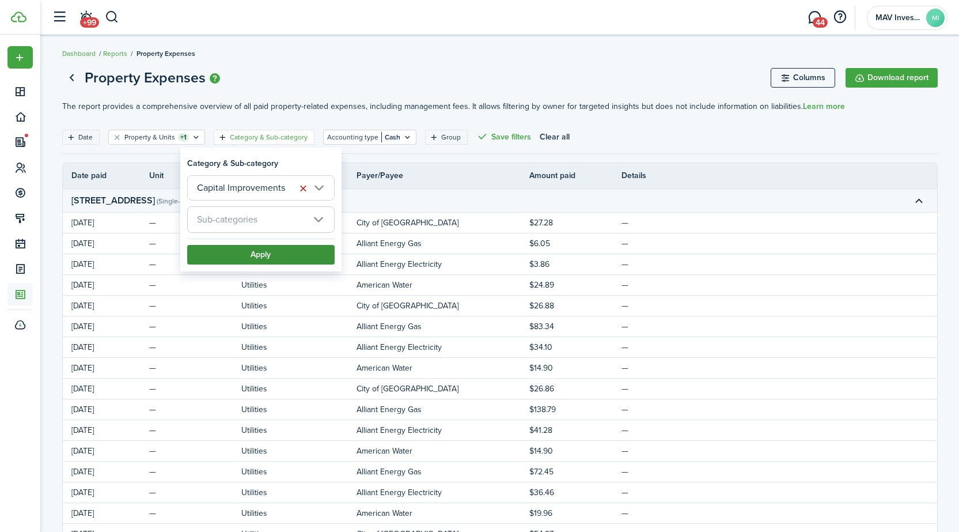
click at [261, 250] on button "Apply" at bounding box center [261, 255] width 148 height 20
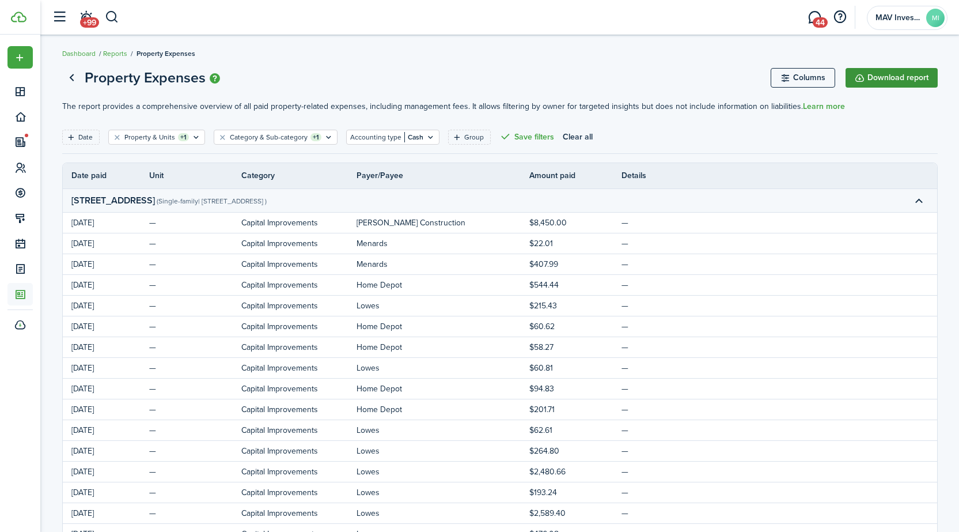
click at [890, 78] on button "Download report" at bounding box center [892, 78] width 92 height 20
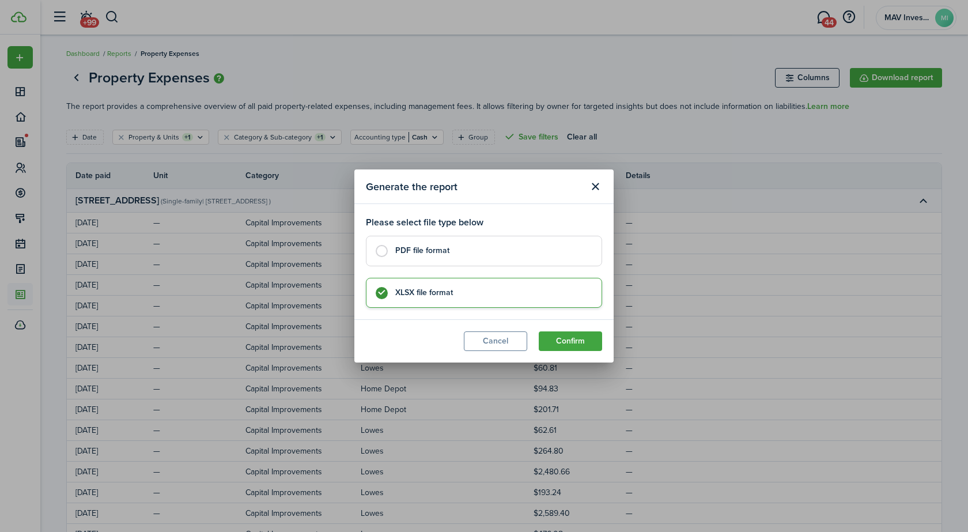
click at [504, 254] on control-radio-card-title "PDF file format" at bounding box center [492, 251] width 195 height 12
radio input "true"
click at [586, 348] on button "Confirm" at bounding box center [570, 341] width 63 height 20
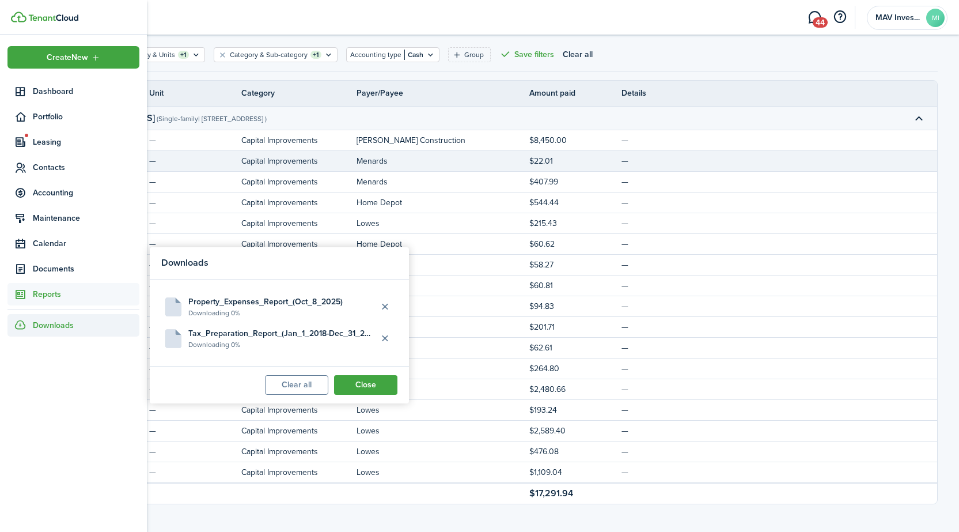
scroll to position [86, 0]
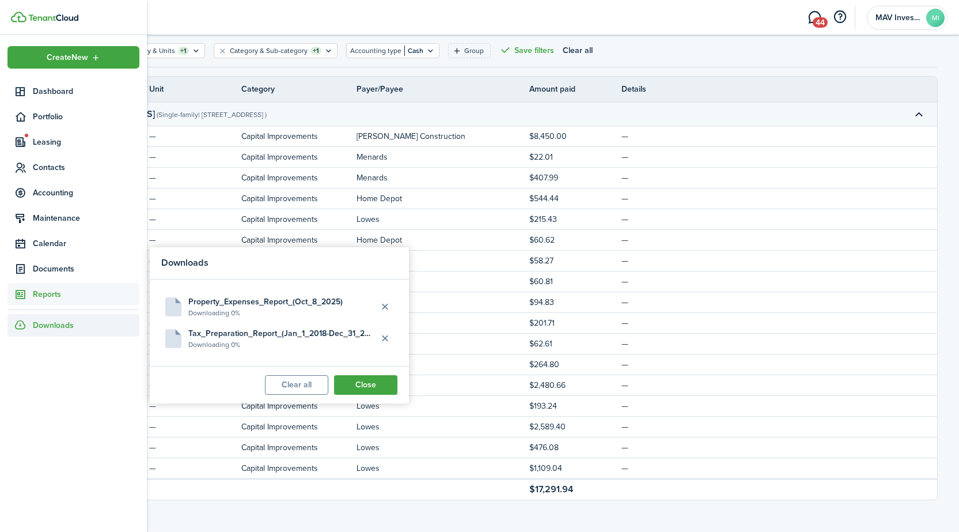
click at [172, 11] on header-wrapper "+99 44 MAV Investments LLC MI" at bounding box center [497, 17] width 902 height 35
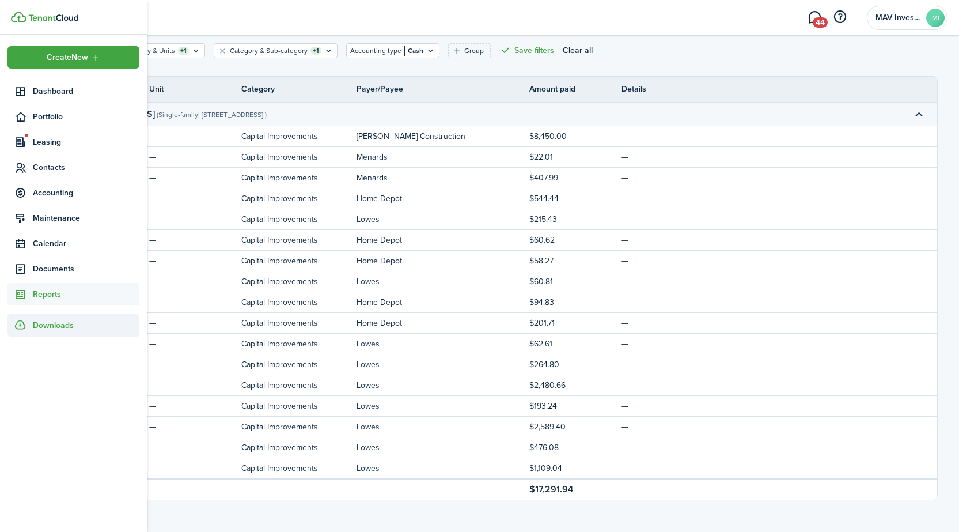
click at [57, 326] on span "Downloads" at bounding box center [53, 325] width 41 height 12
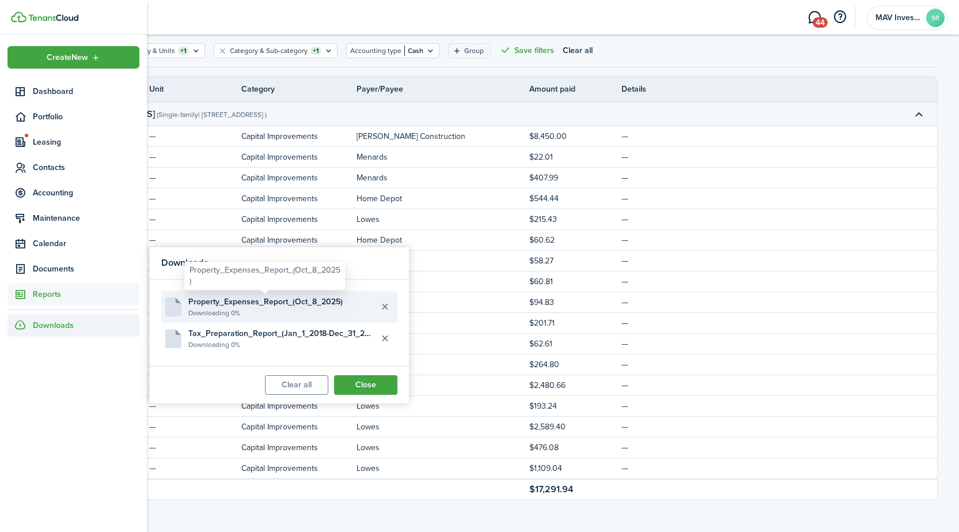
click at [229, 304] on span "Property_Expenses_Report_(Oct_8_2025)" at bounding box center [265, 302] width 154 height 12
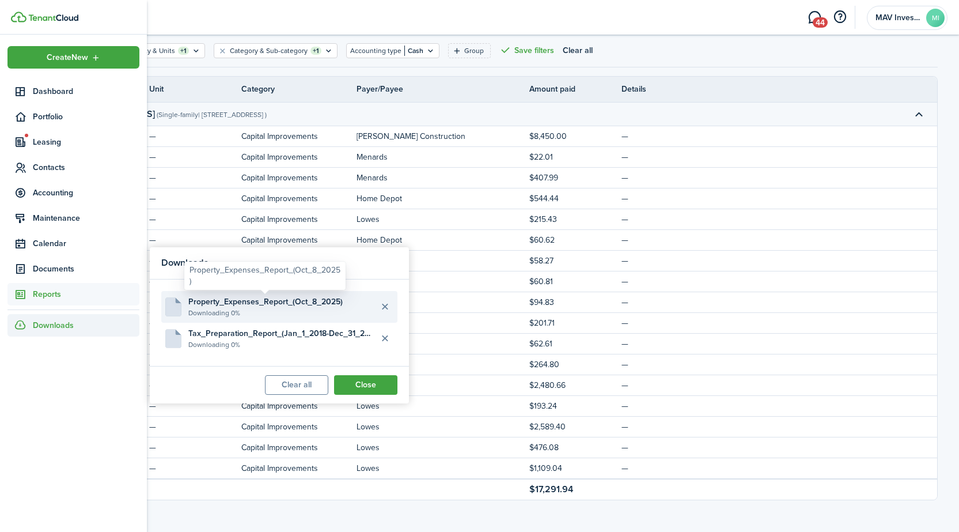
click at [229, 304] on span "Property_Expenses_Report_(Oct_8_2025)" at bounding box center [265, 302] width 154 height 12
drag, startPoint x: 229, startPoint y: 304, endPoint x: 252, endPoint y: 304, distance: 23.0
click at [232, 304] on span "Property_Expenses_Report_(Oct_8_2025)" at bounding box center [265, 302] width 154 height 12
drag, startPoint x: 261, startPoint y: 304, endPoint x: 282, endPoint y: 305, distance: 20.8
click at [274, 305] on span "Property_Expenses_Report_(Oct_8_2025)" at bounding box center [265, 302] width 154 height 12
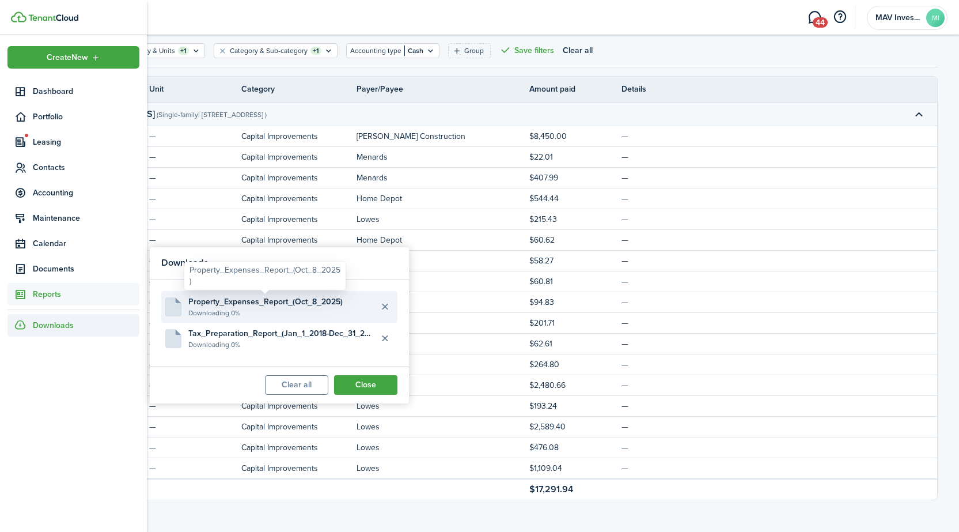
click at [302, 305] on span "Property_Expenses_Report_(Oct_8_2025)" at bounding box center [265, 302] width 154 height 12
click at [318, 305] on span "Property_Expenses_Report_(Oct_8_2025)" at bounding box center [265, 302] width 154 height 12
click at [320, 305] on span "Property_Expenses_Report_(Oct_8_2025)" at bounding box center [265, 302] width 154 height 12
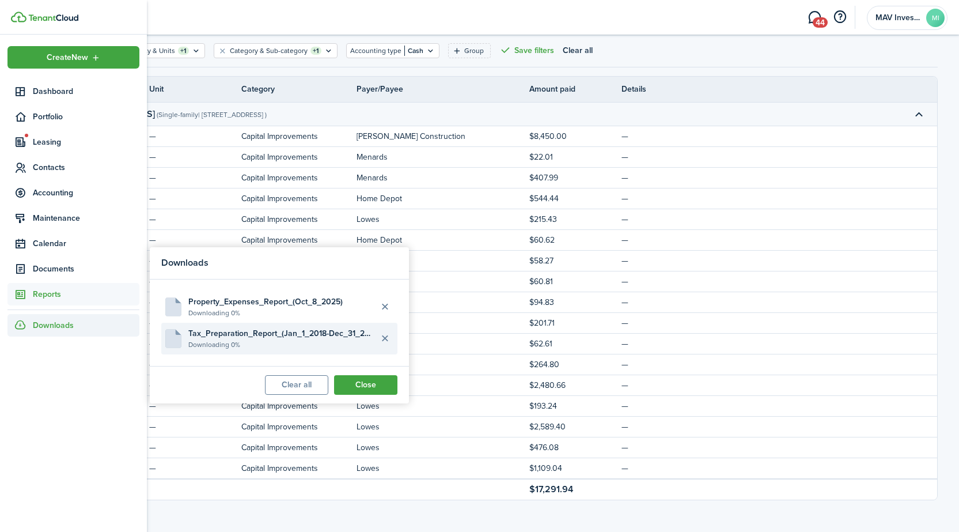
click at [280, 339] on file-description "Downloading 0%" at bounding box center [281, 344] width 187 height 10
click at [283, 313] on div "Tax_Preparation_Report_(Jan_1_2018-Dec_31_2025)" at bounding box center [281, 307] width 151 height 22
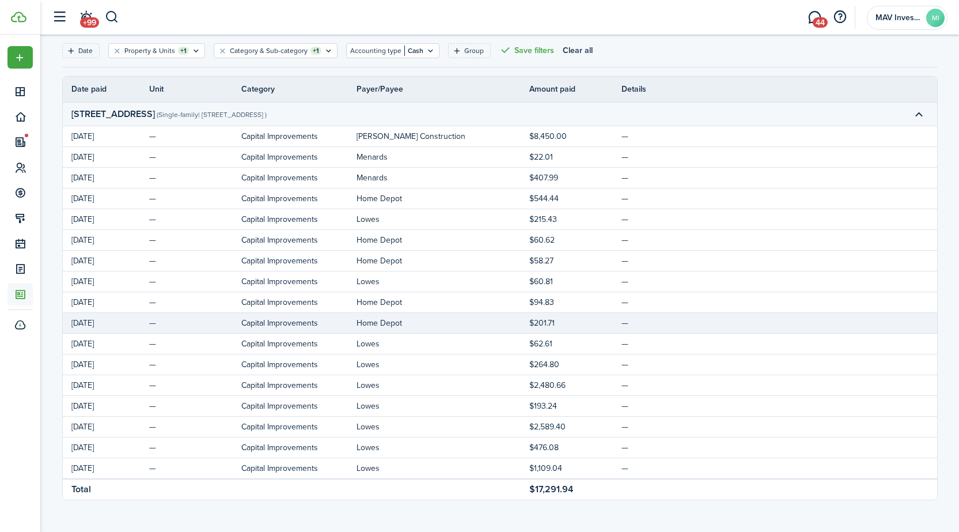
click at [282, 332] on tr "[DATE] — Capital Improvements Home Depot $201.71 —" at bounding box center [500, 323] width 875 height 21
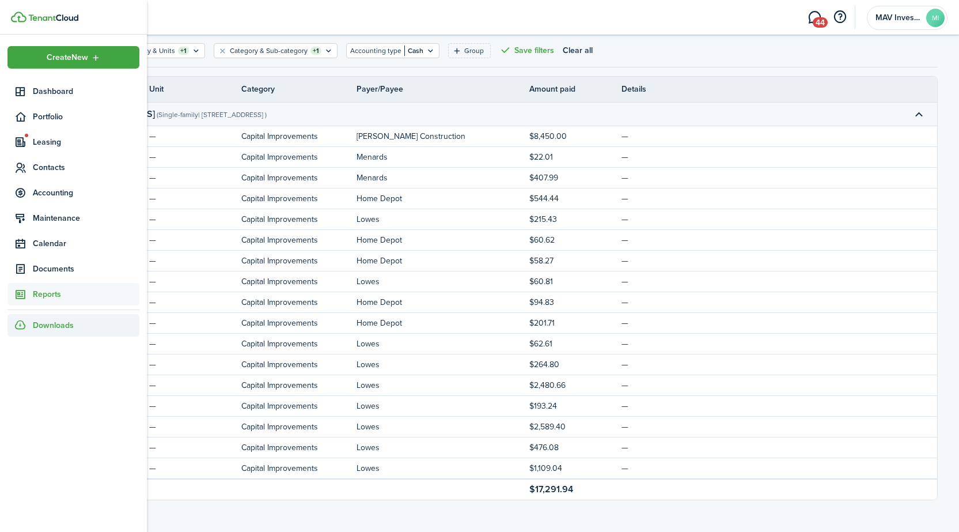
click at [27, 323] on div "Downloads" at bounding box center [73, 325] width 132 height 22
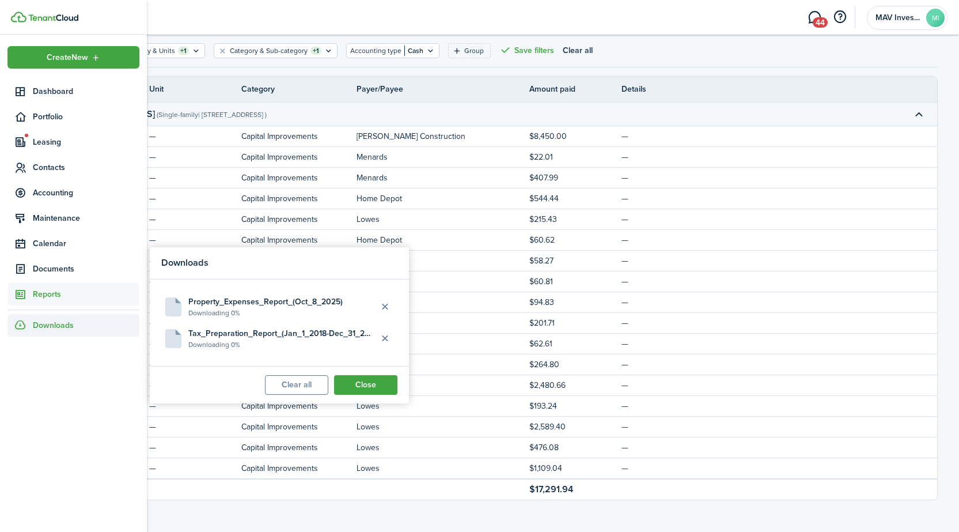
click at [47, 324] on span "Downloads" at bounding box center [53, 325] width 41 height 12
drag, startPoint x: 470, startPoint y: 23, endPoint x: 435, endPoint y: 14, distance: 35.8
click at [448, 17] on header-wrapper "+99 44 MAV Investments LLC MI" at bounding box center [497, 17] width 902 height 35
